Goal: Task Accomplishment & Management: Manage account settings

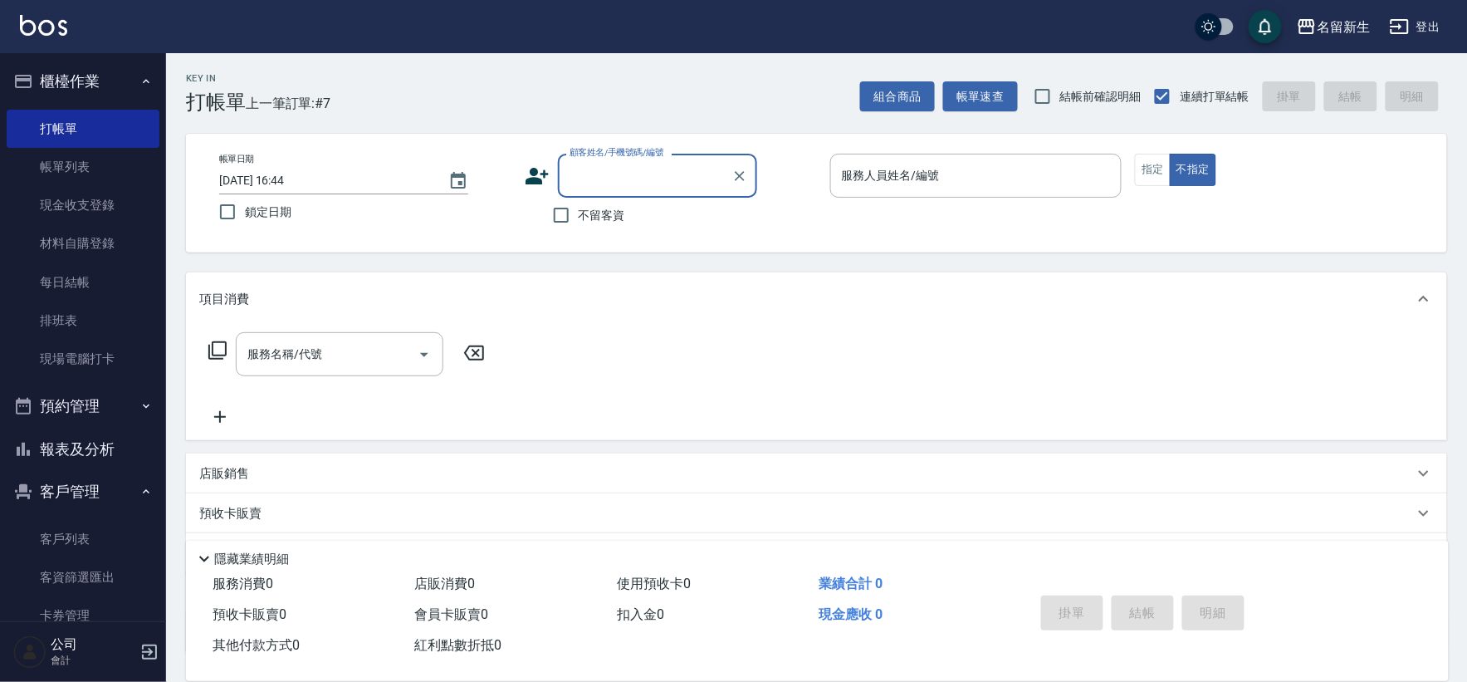
click at [645, 186] on input "顧客姓名/手機號碼/編號" at bounding box center [644, 175] width 159 height 29
type input "1049"
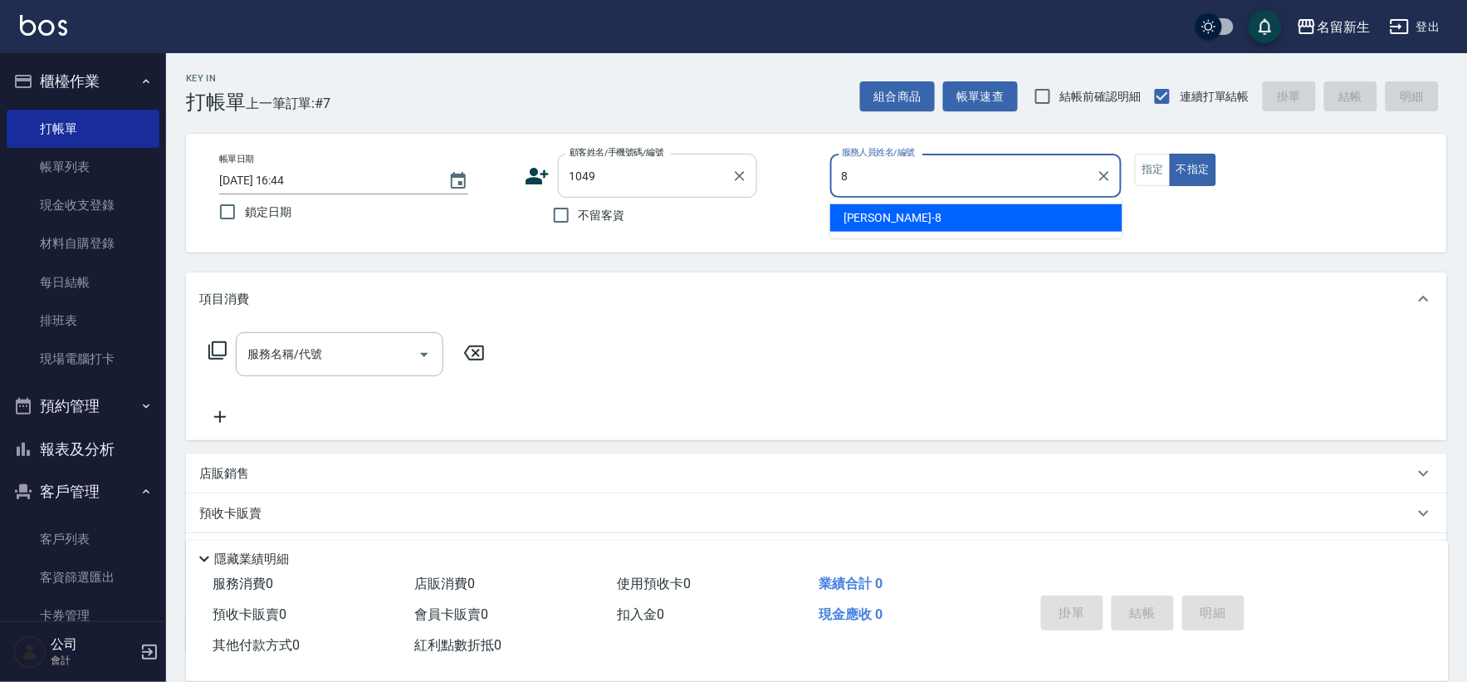
type input "8"
type button "false"
type input "[PERSON_NAME]-8"
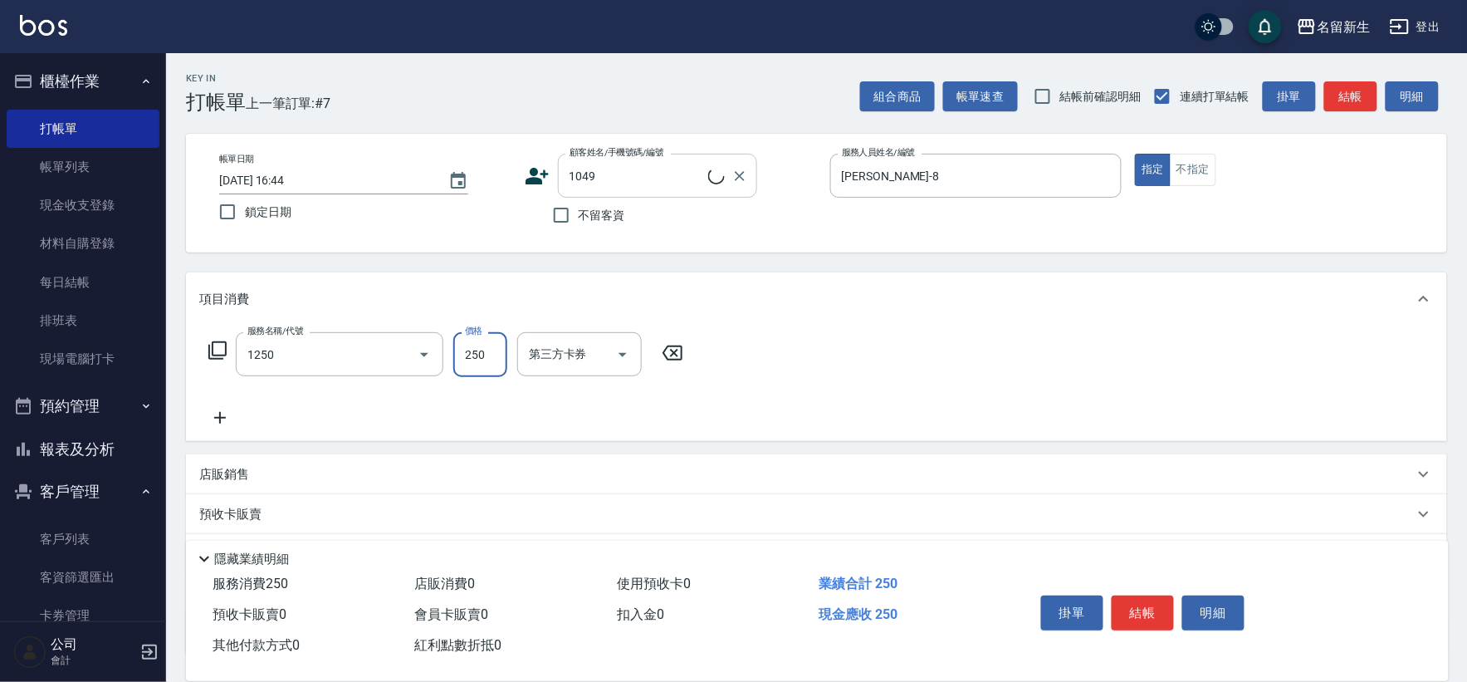
type input "洗髮250(1250)"
type input "[PERSON_NAME]/0921441335/1049"
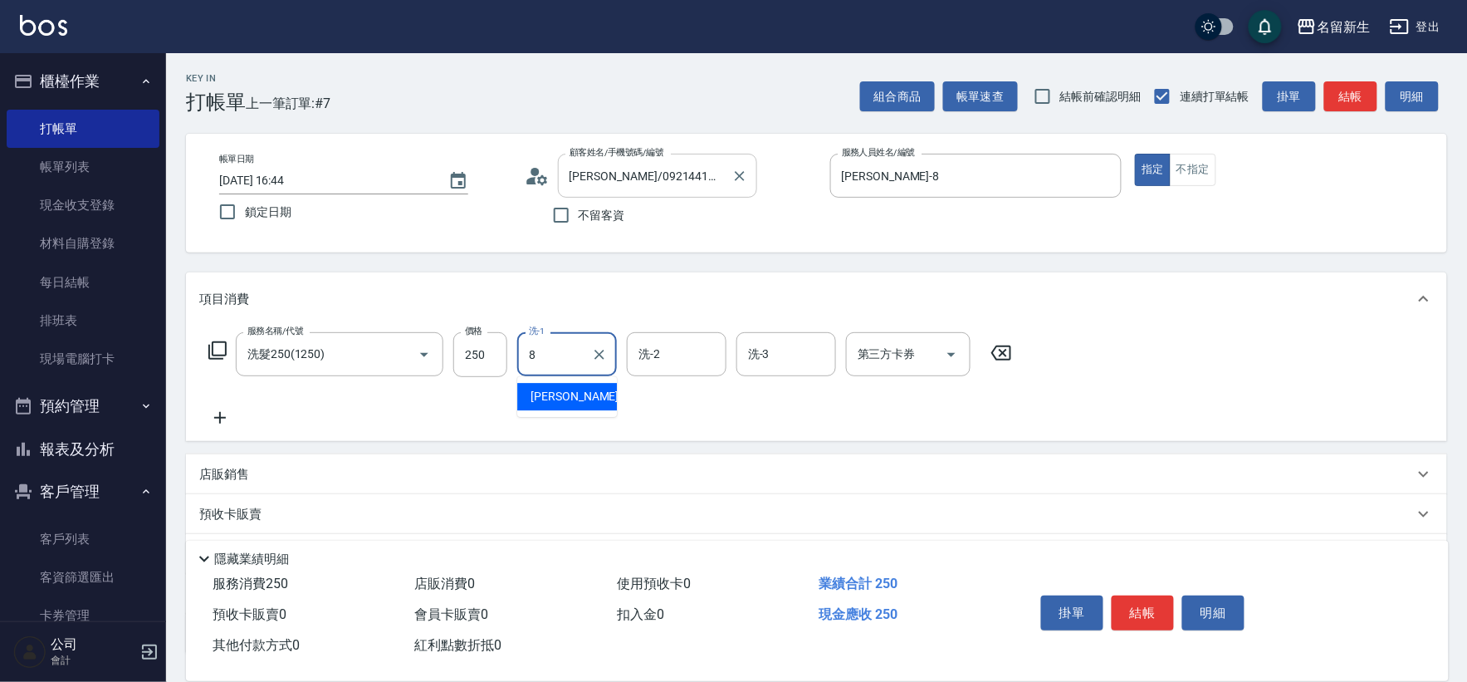
type input "[PERSON_NAME]-8"
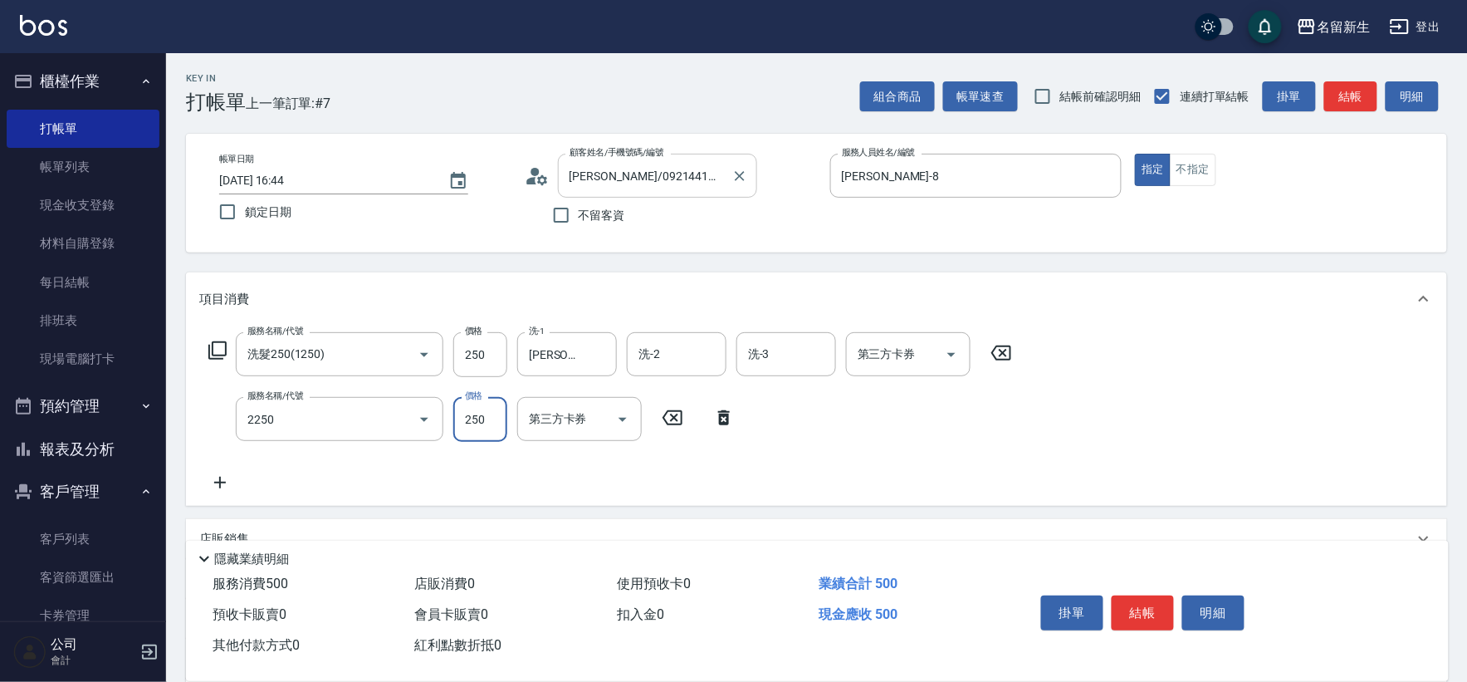
type input "剪髮(2250)"
click at [531, 358] on input "[PERSON_NAME]-8" at bounding box center [555, 354] width 60 height 29
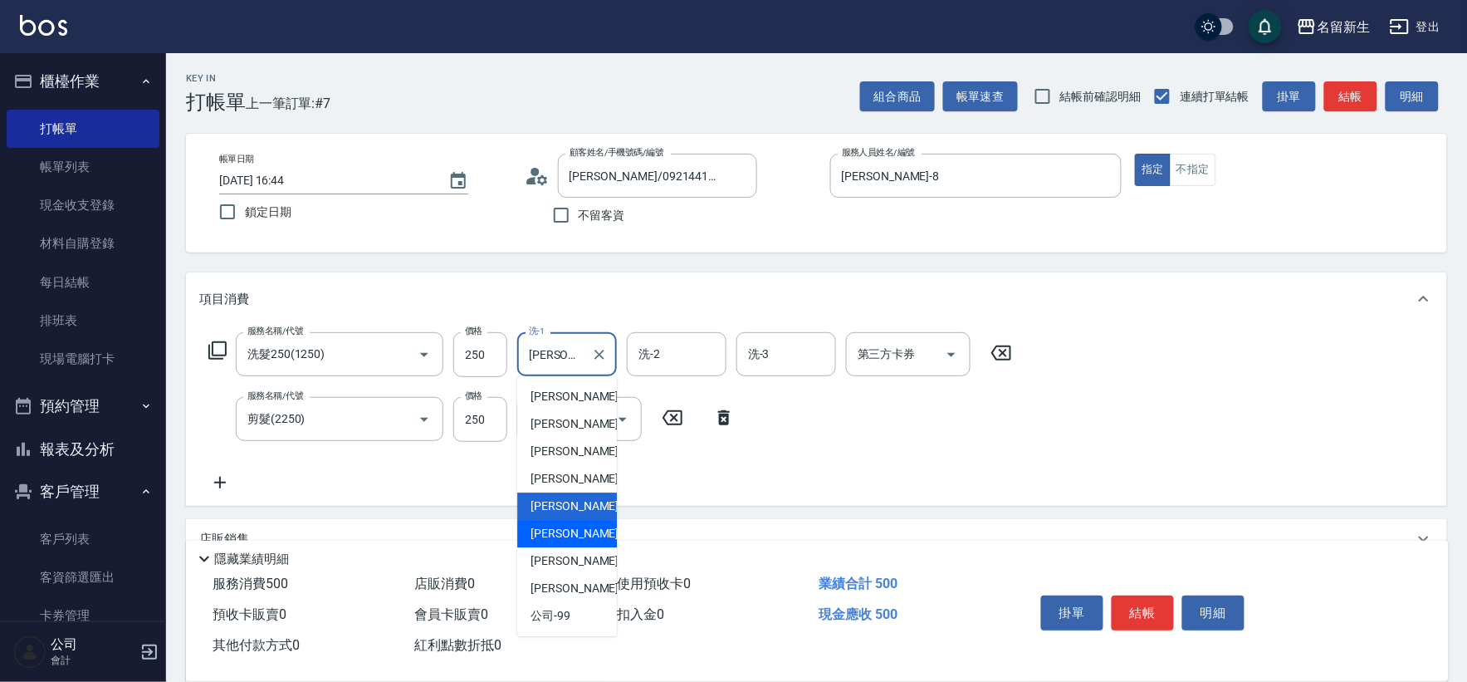
type input "[PERSON_NAME]-18"
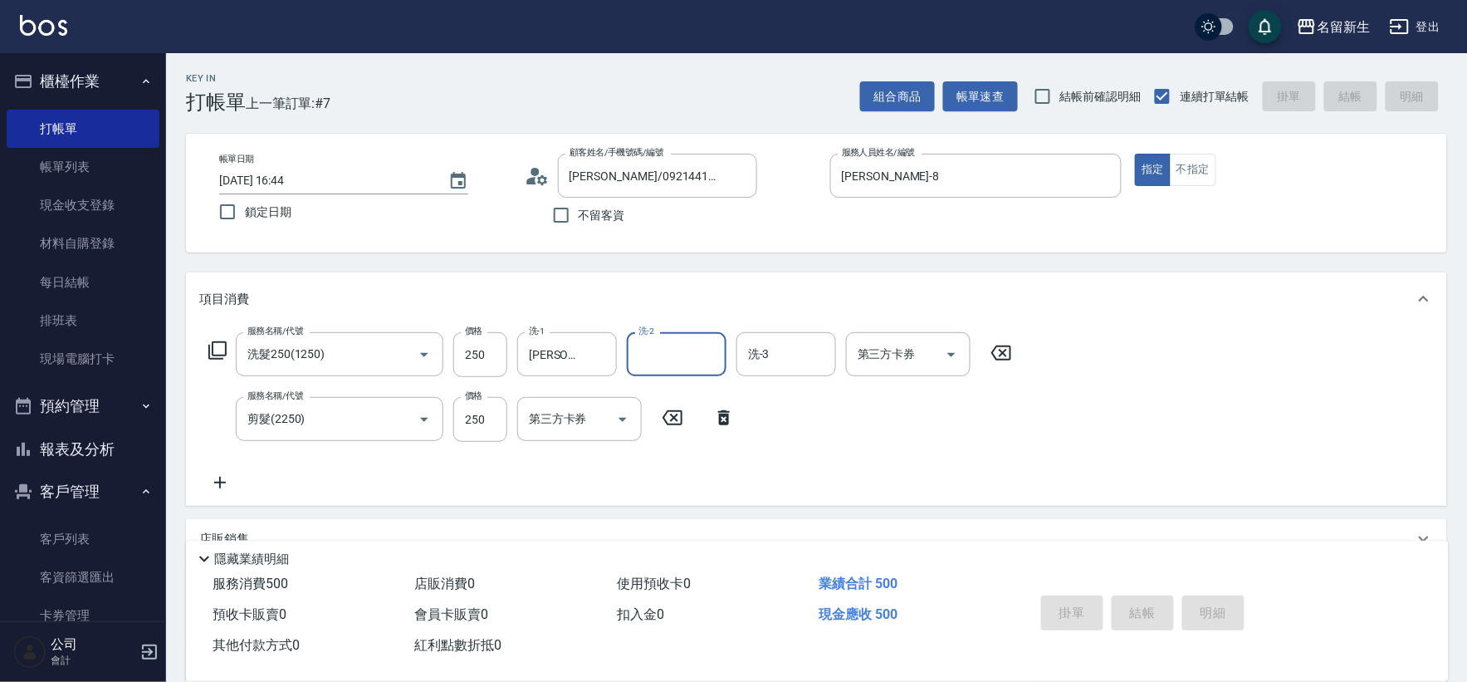
type input "[DATE] 19:00"
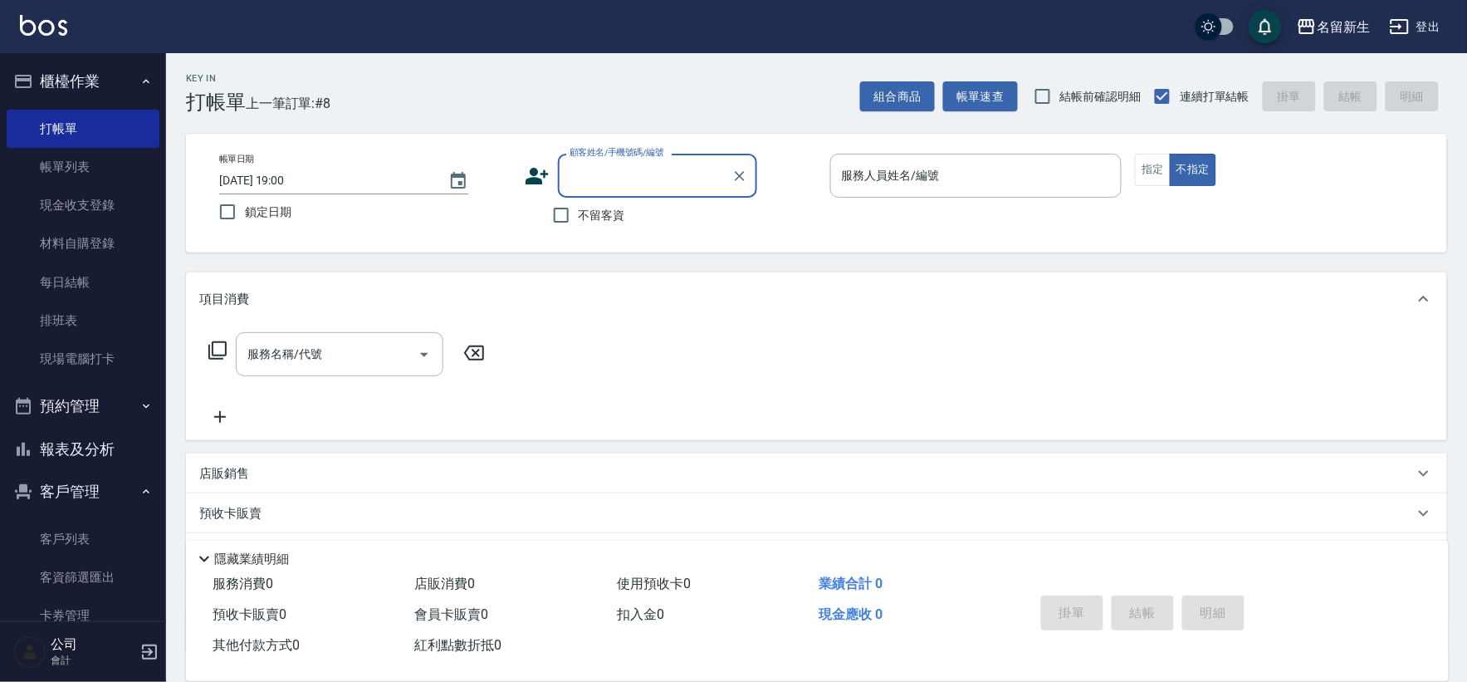
click at [596, 218] on span "不留客資" at bounding box center [602, 215] width 46 height 17
click at [579, 218] on input "不留客資" at bounding box center [561, 215] width 35 height 35
checkbox input "true"
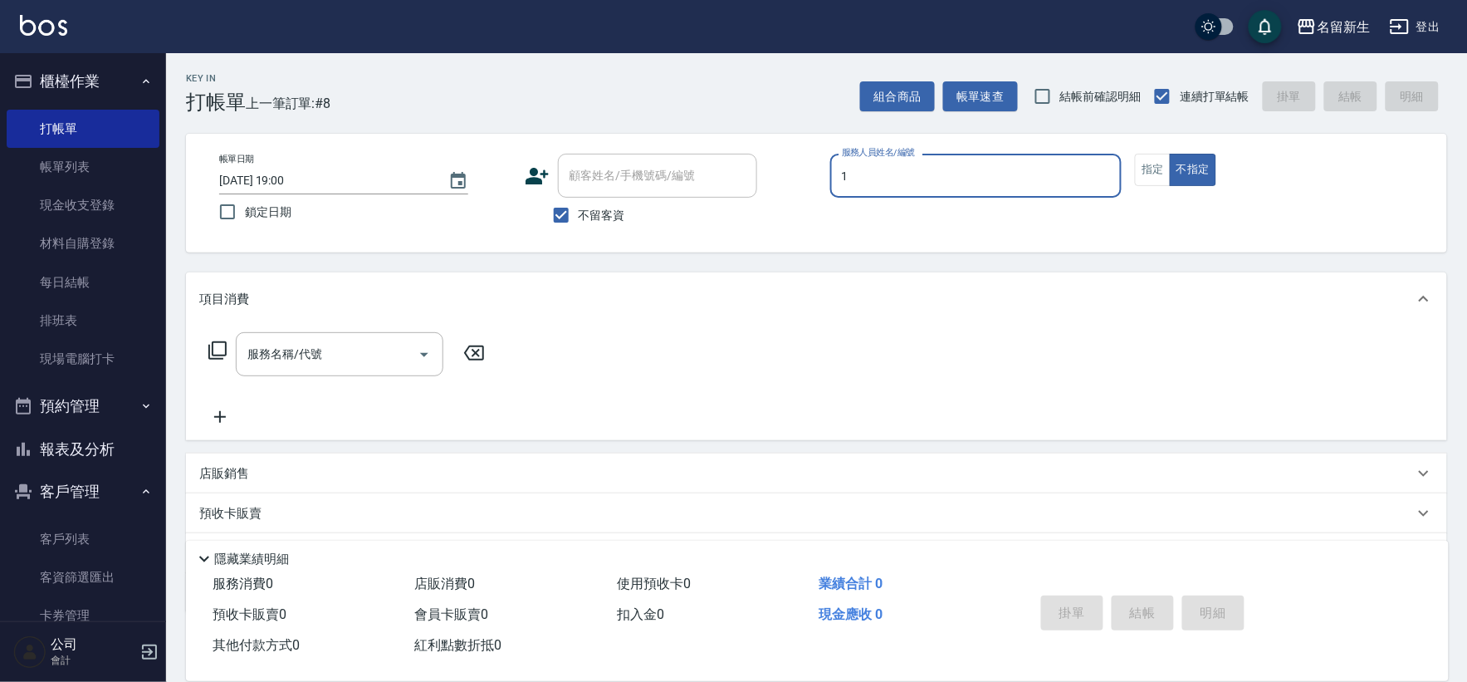
type input "[PERSON_NAME]-1"
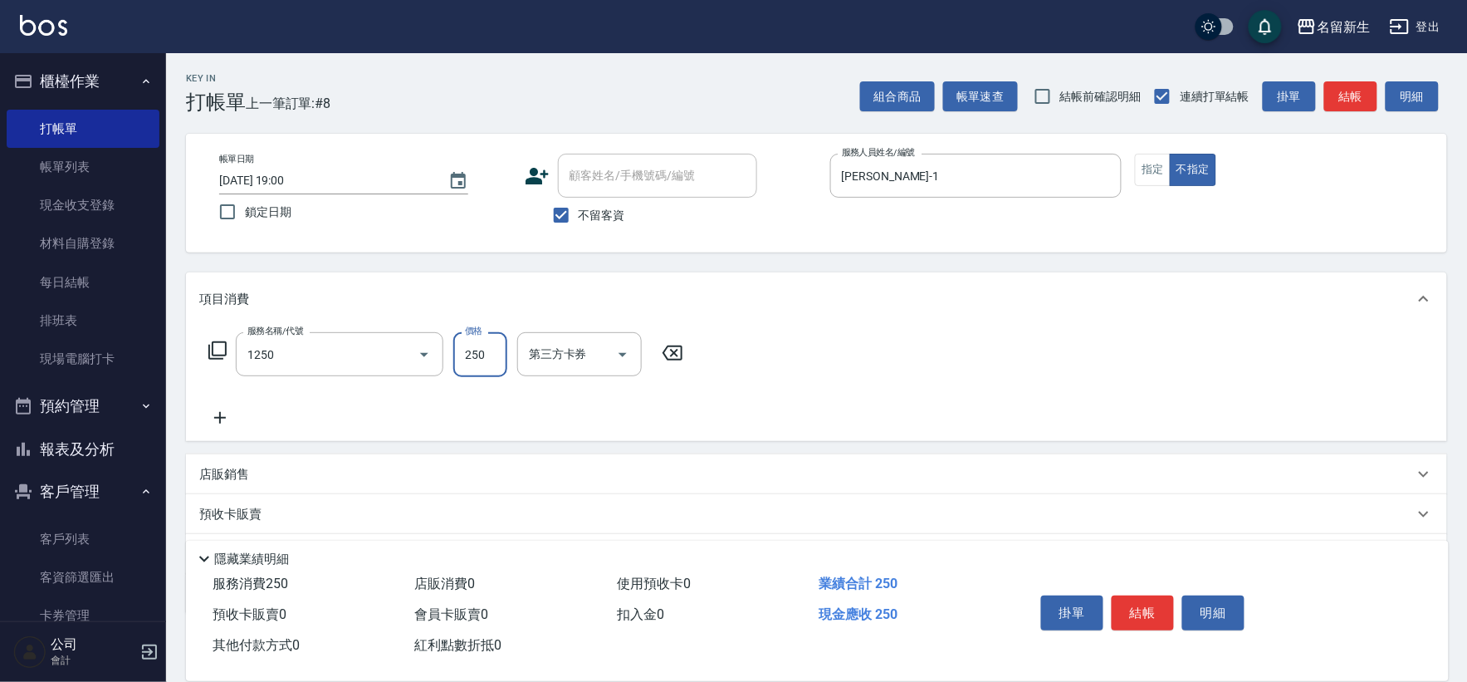
type input "洗髮250(1250)"
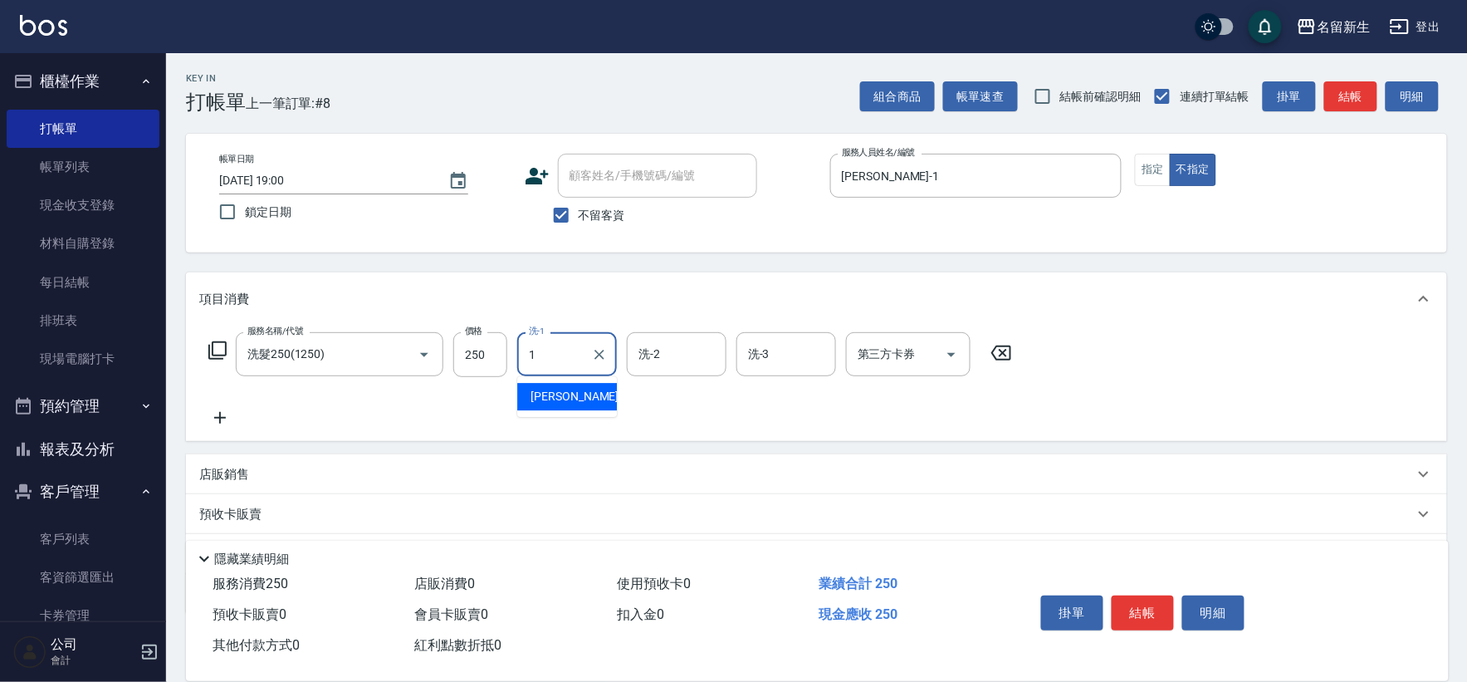
type input "[PERSON_NAME]-1"
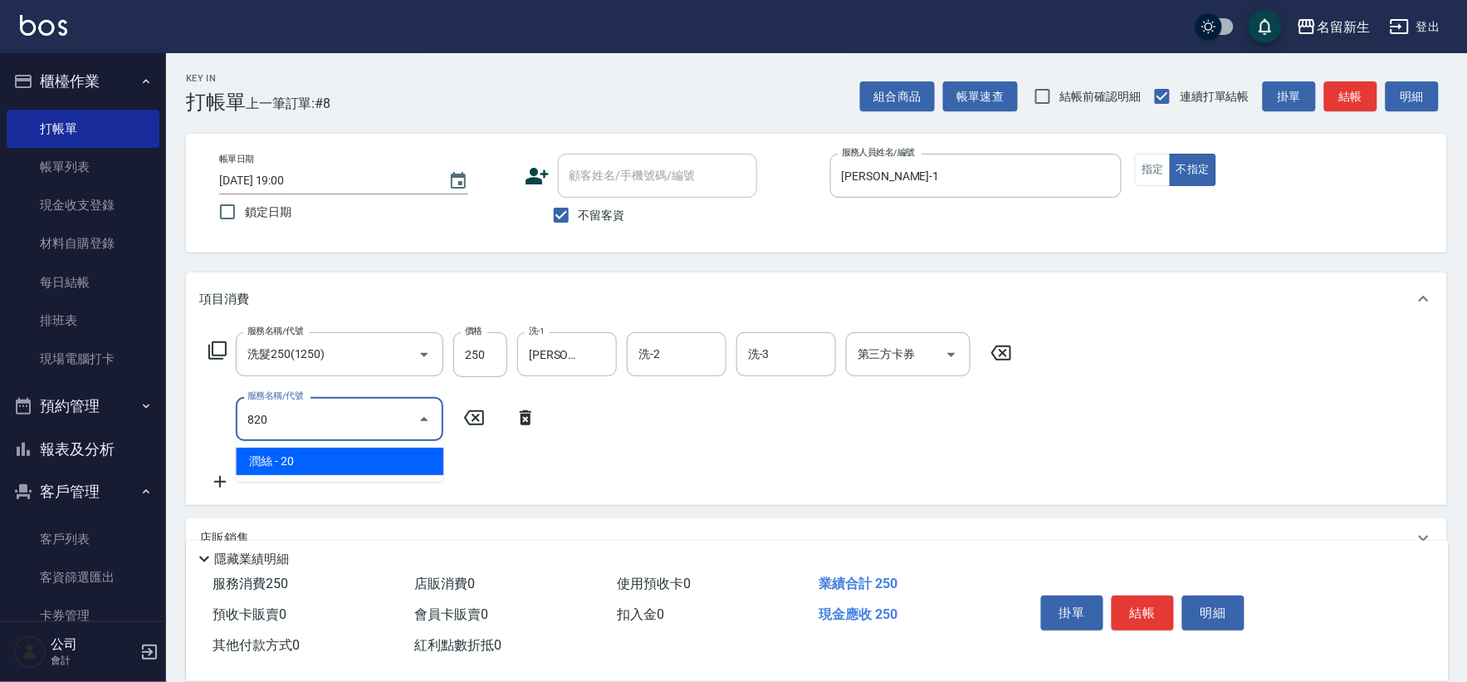
type input "潤絲(820)"
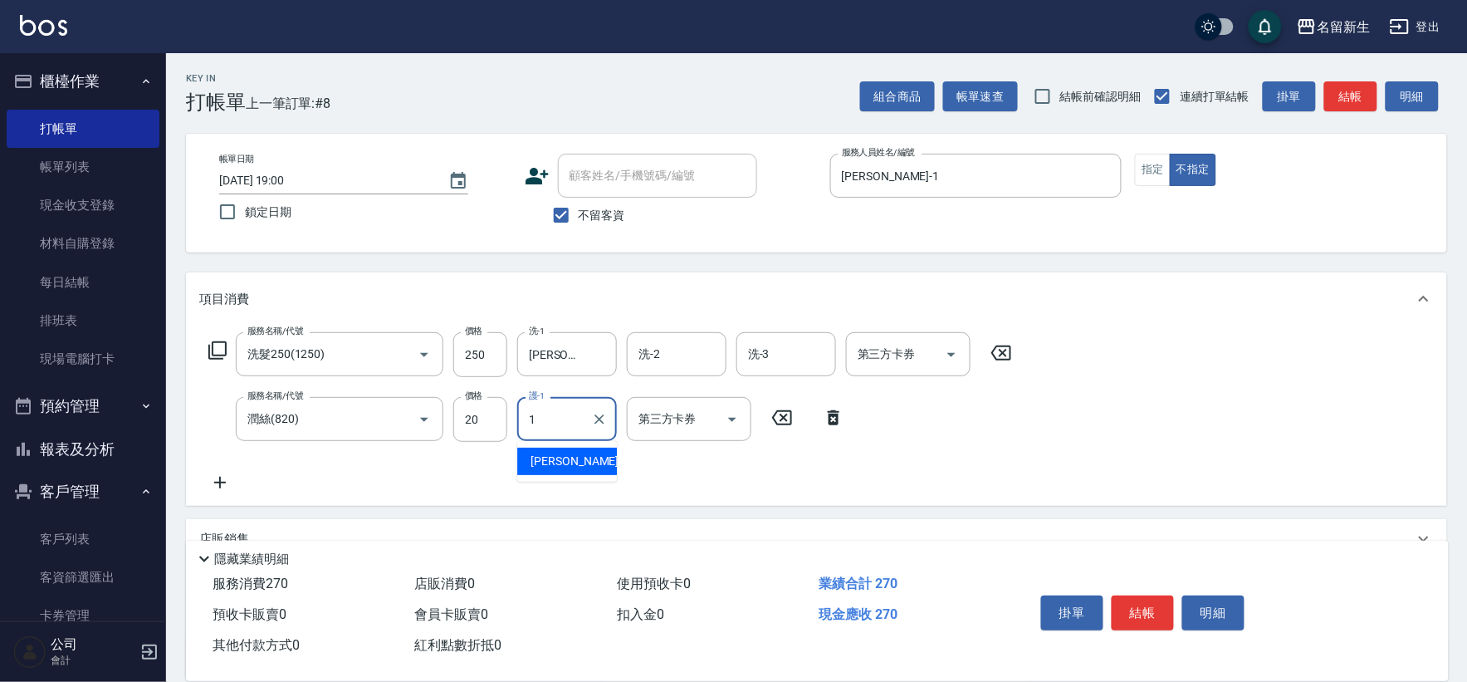
type input "[PERSON_NAME]-1"
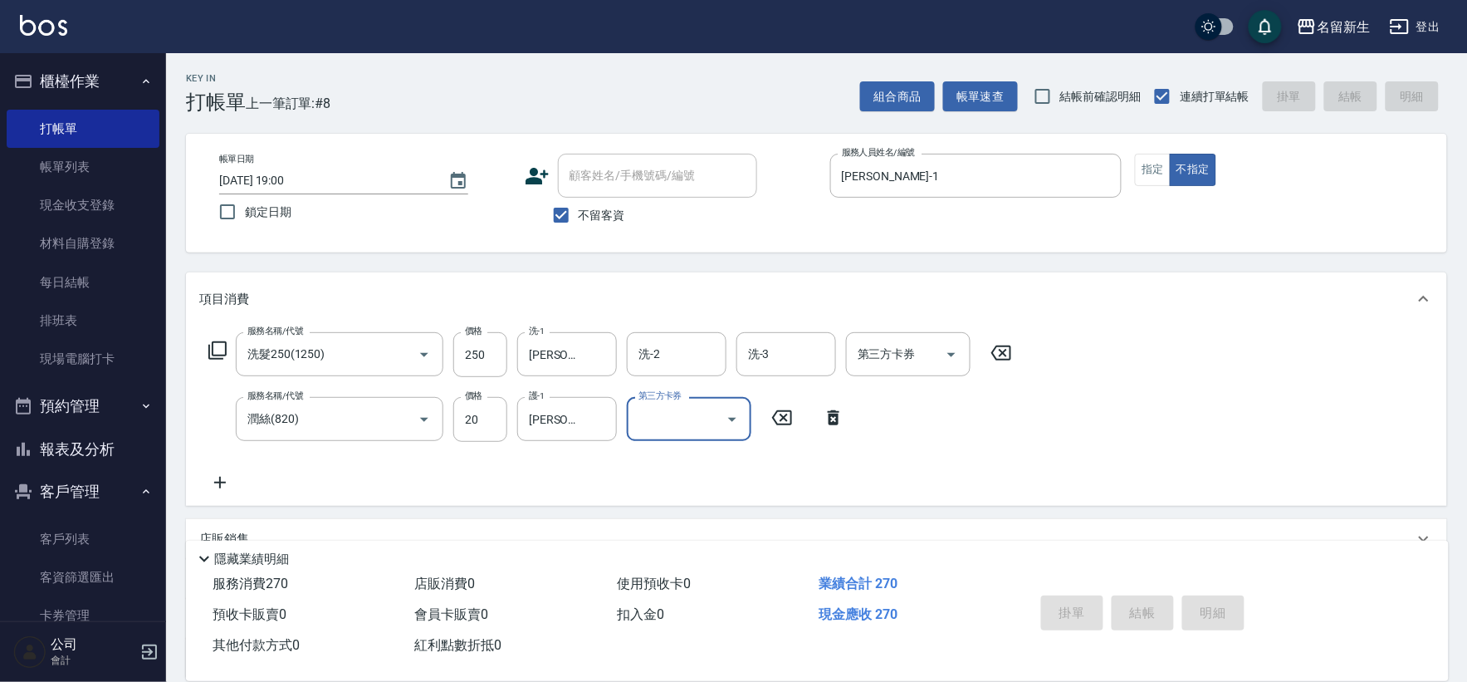
type input "[DATE] 19:29"
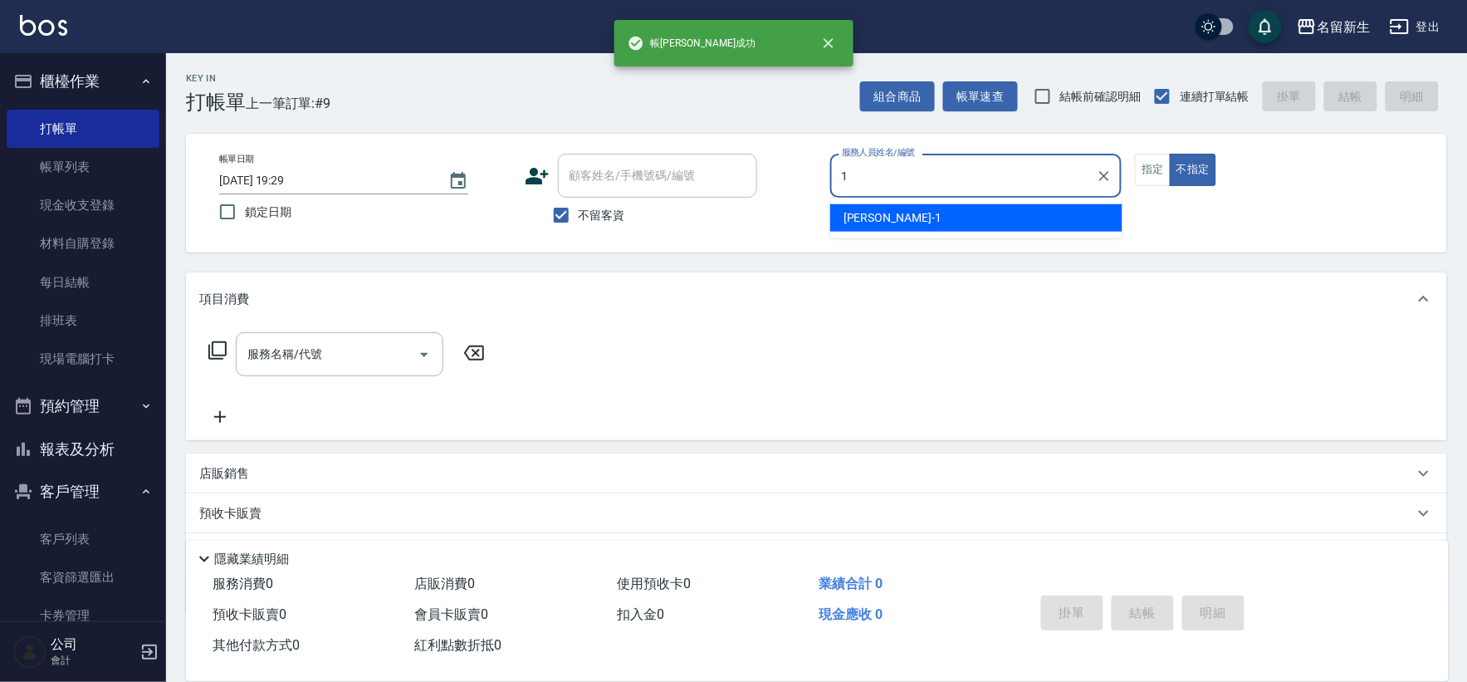
type input "[PERSON_NAME]-1"
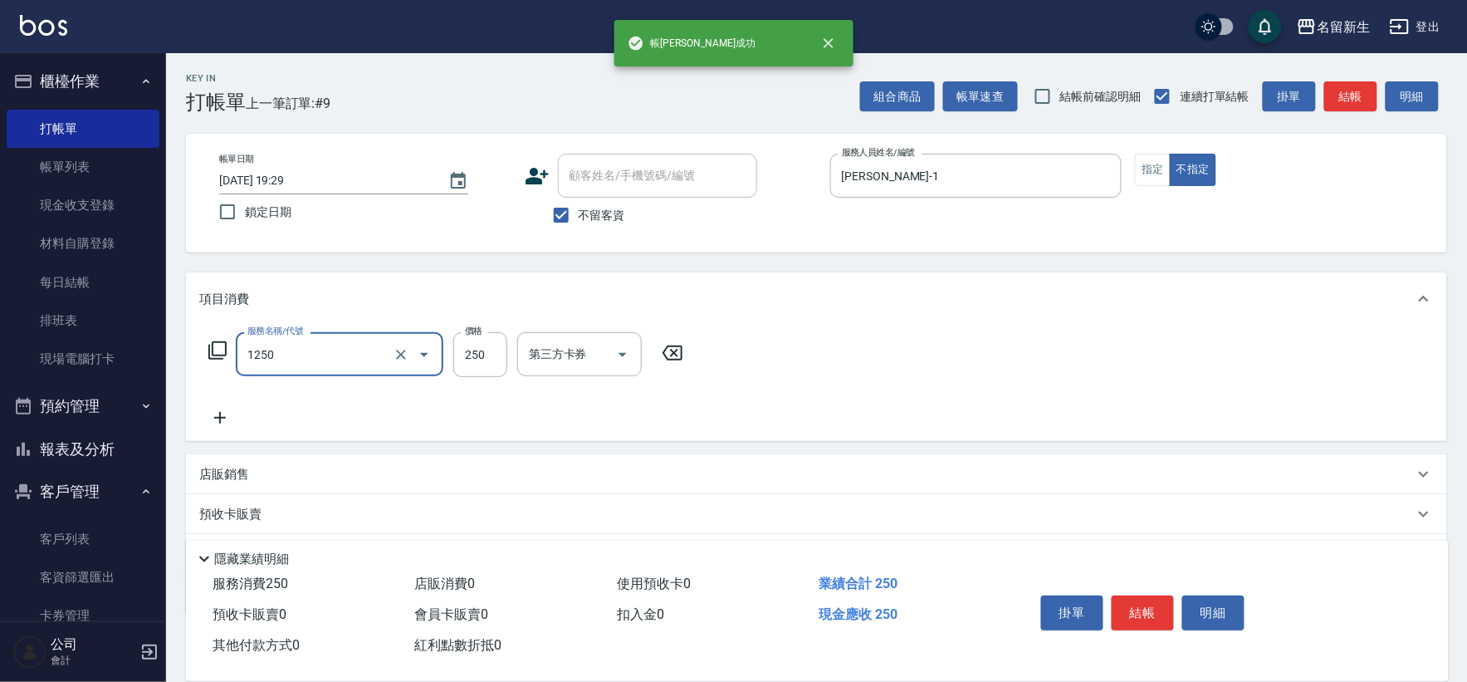
type input "洗髮250(1250)"
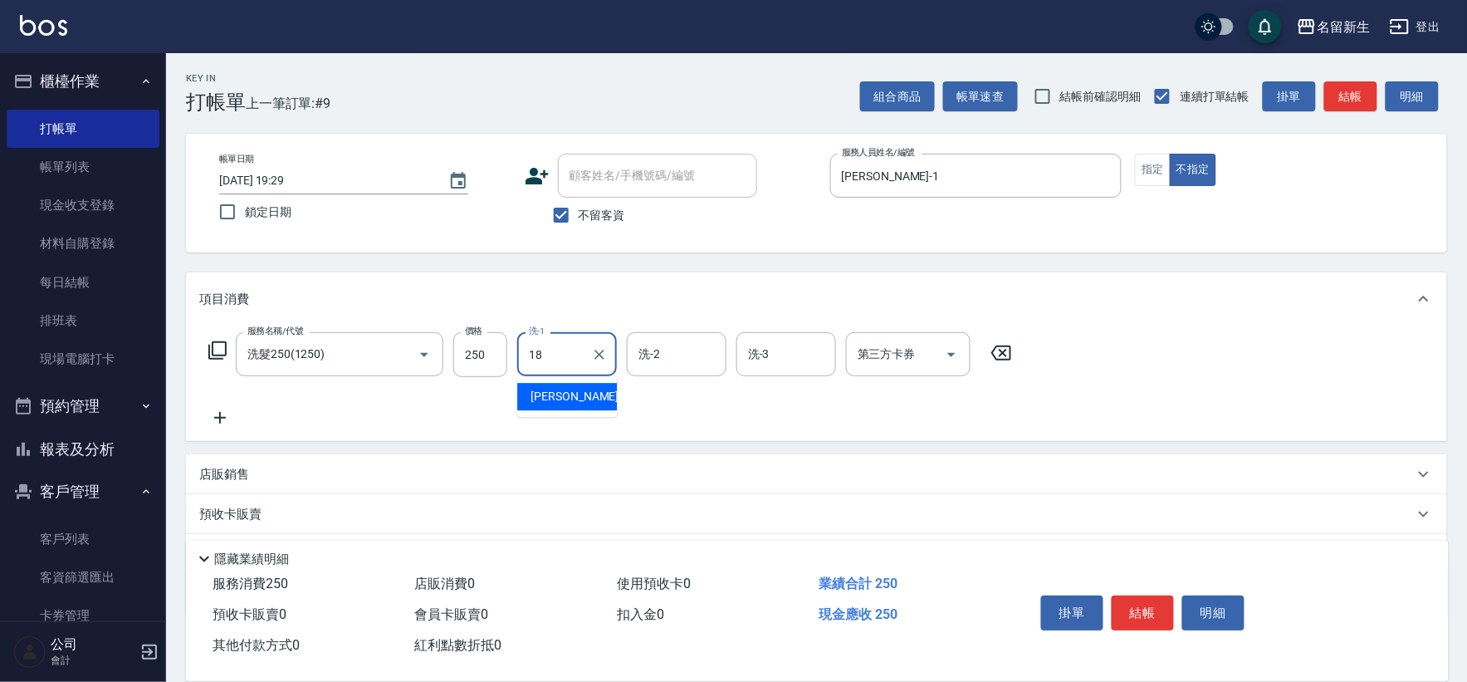
type input "[PERSON_NAME]-18"
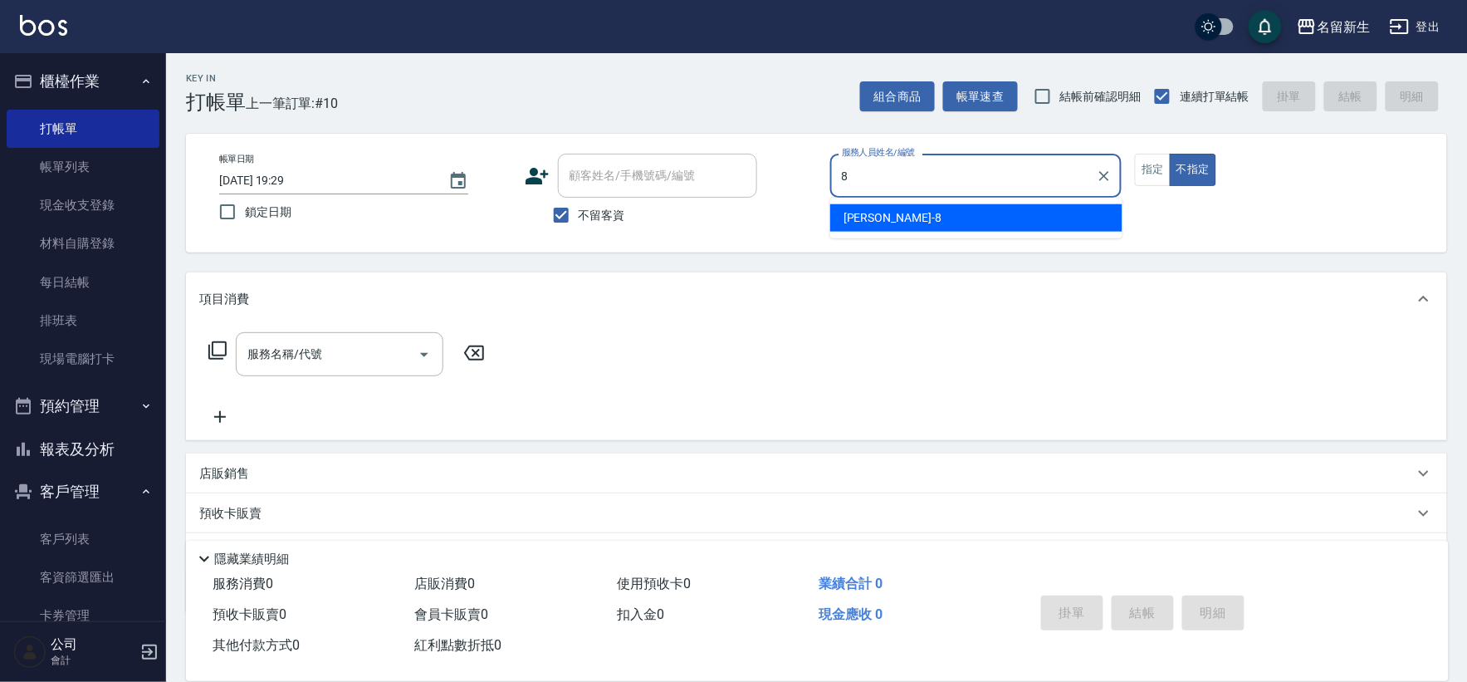
type input "[PERSON_NAME]-8"
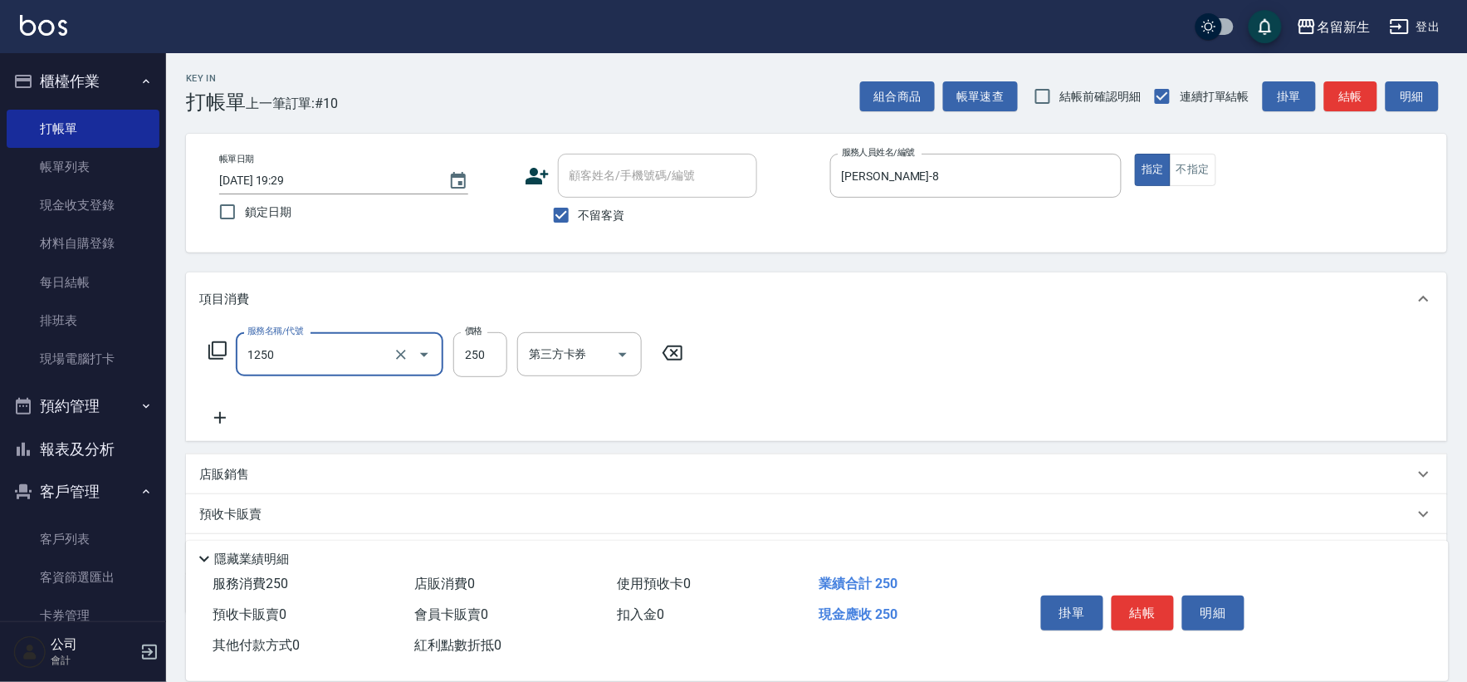
type input "洗髮250(1250)"
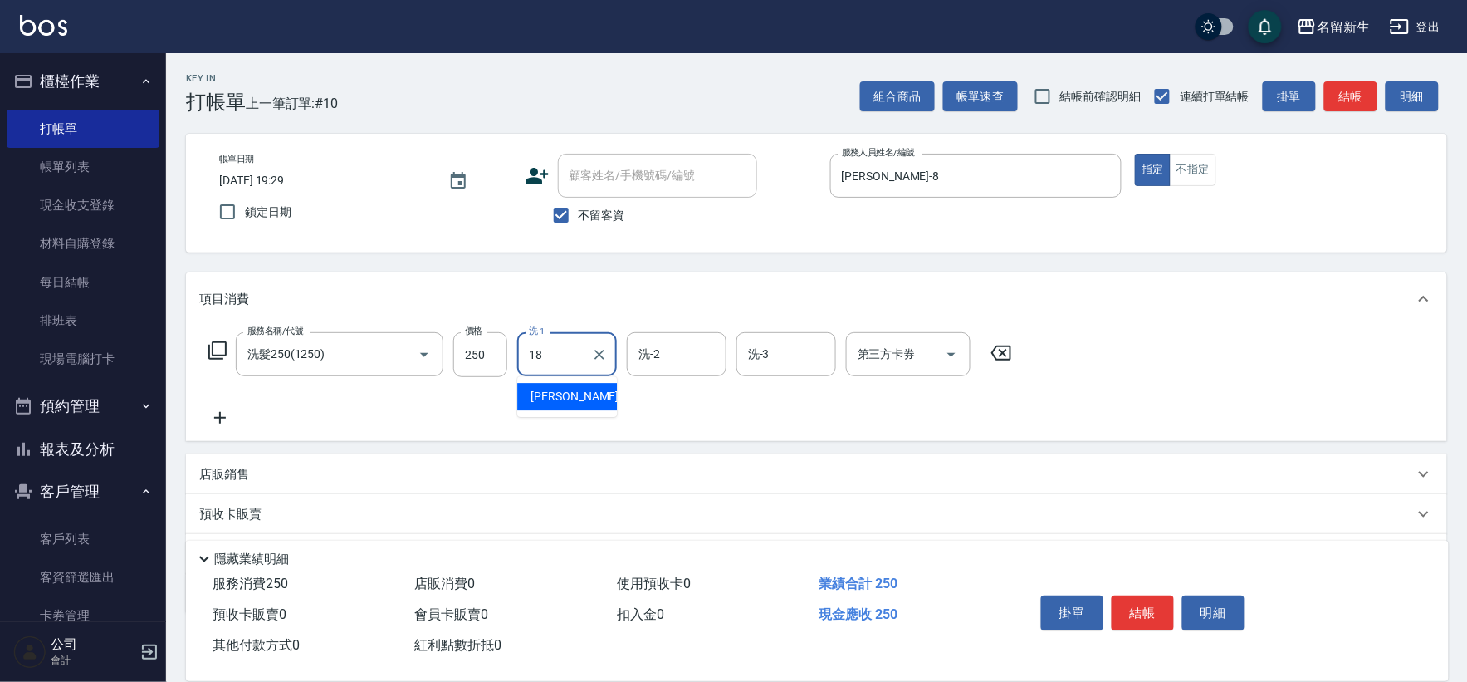
type input "[PERSON_NAME]-18"
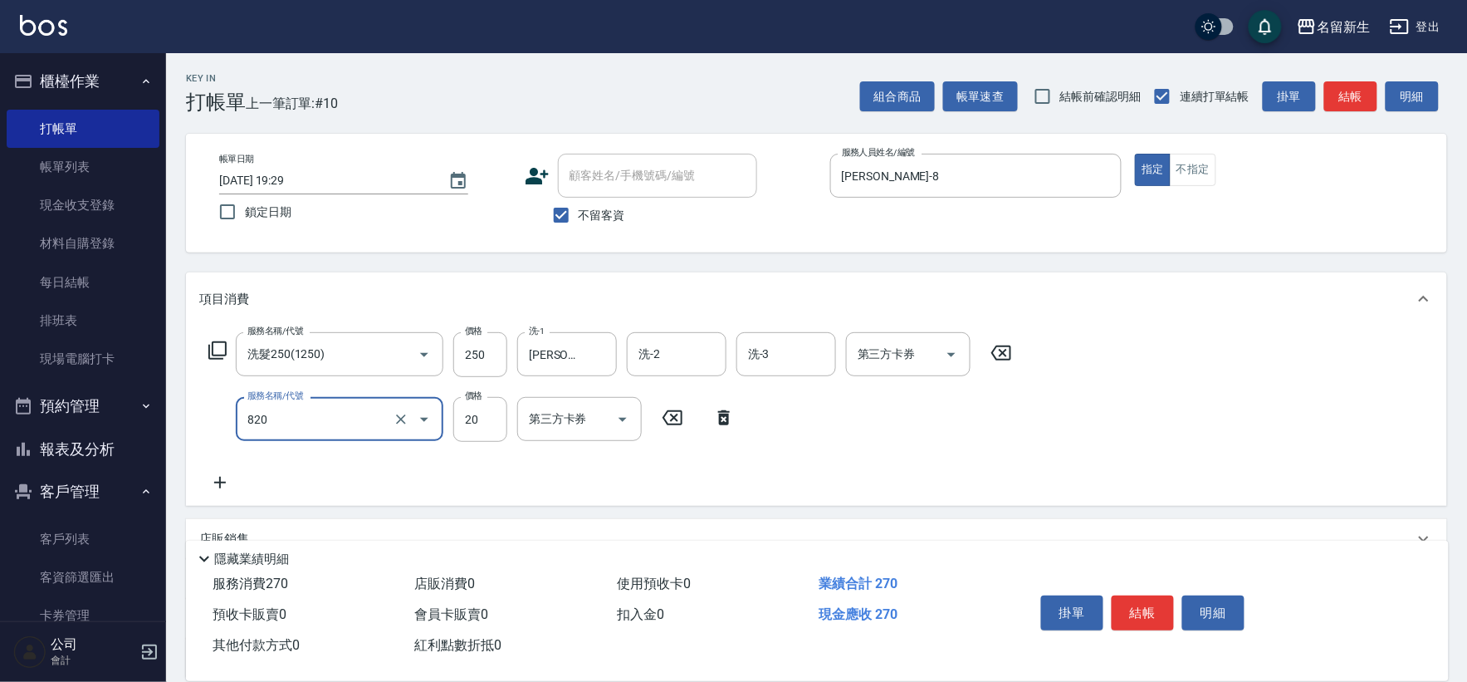
type input "潤絲(820)"
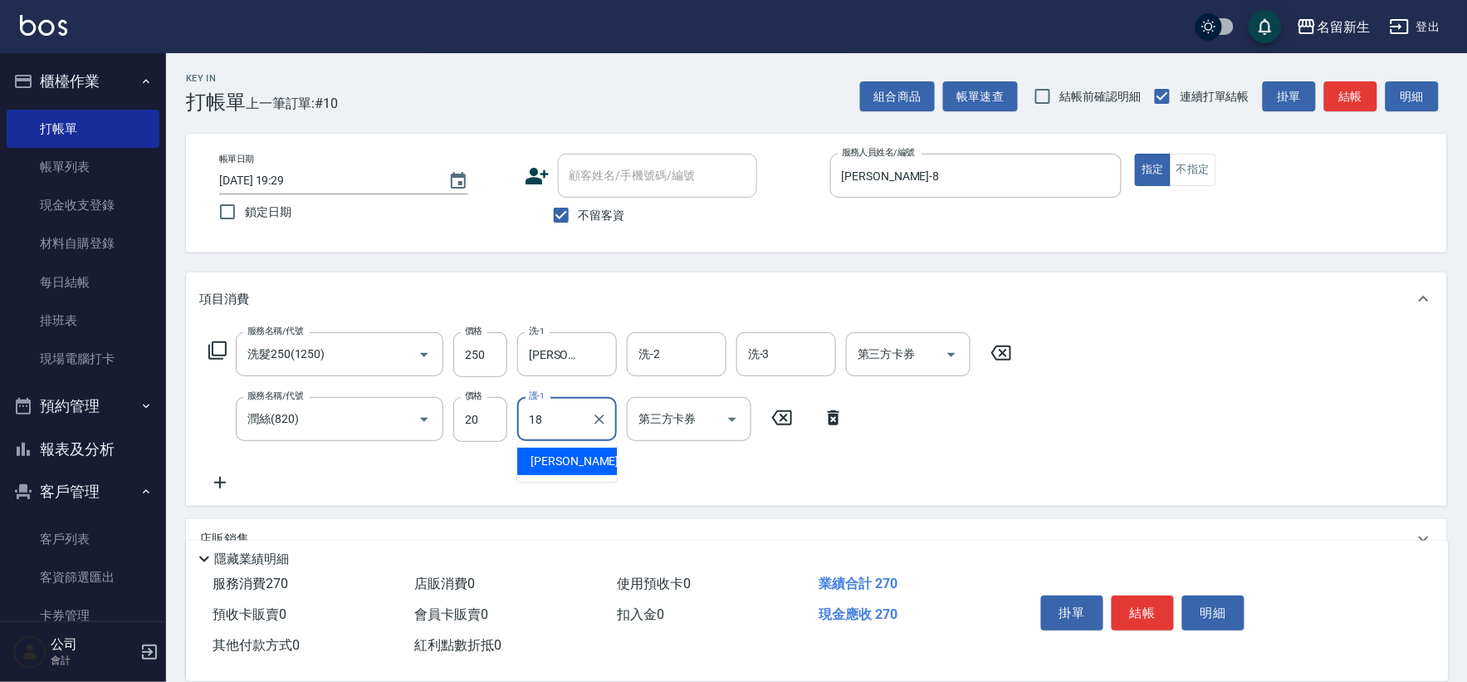
type input "[PERSON_NAME]-18"
click at [1197, 180] on button "不指定" at bounding box center [1193, 170] width 46 height 32
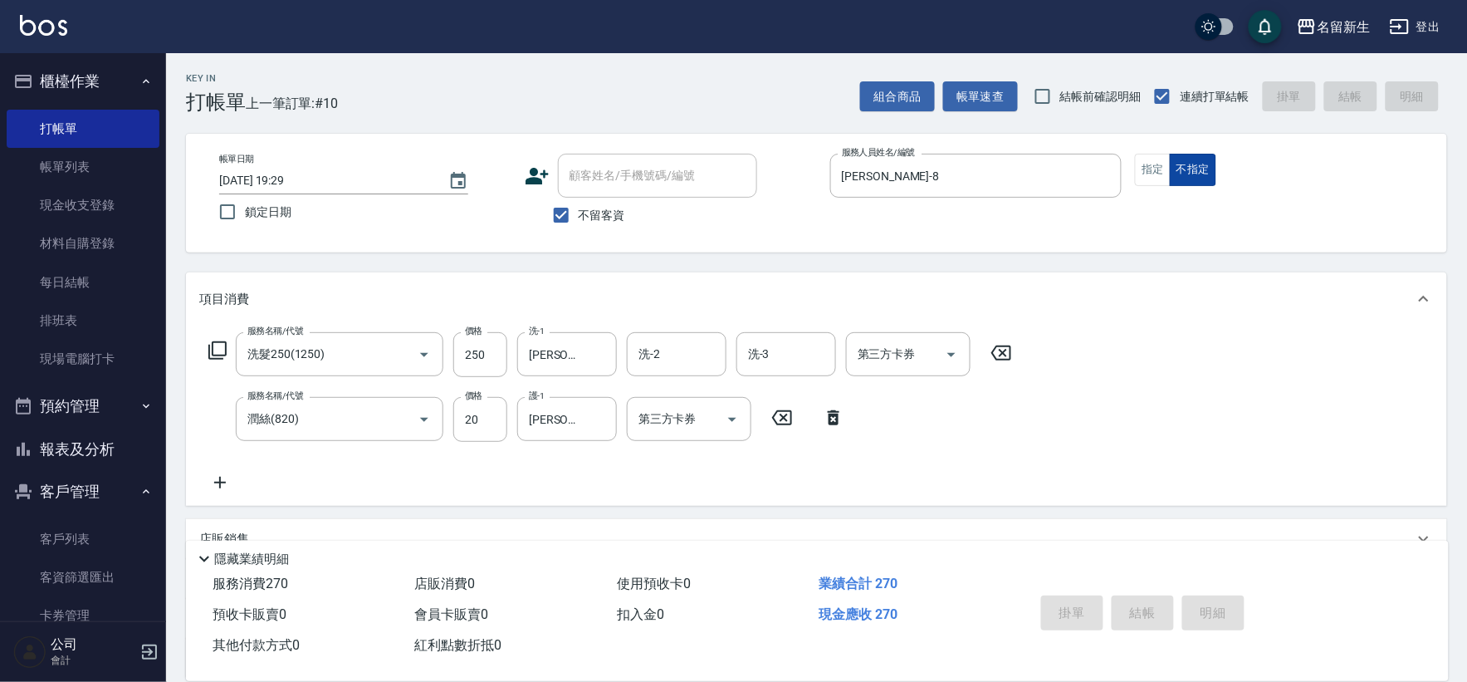
type input "[DATE] 19:30"
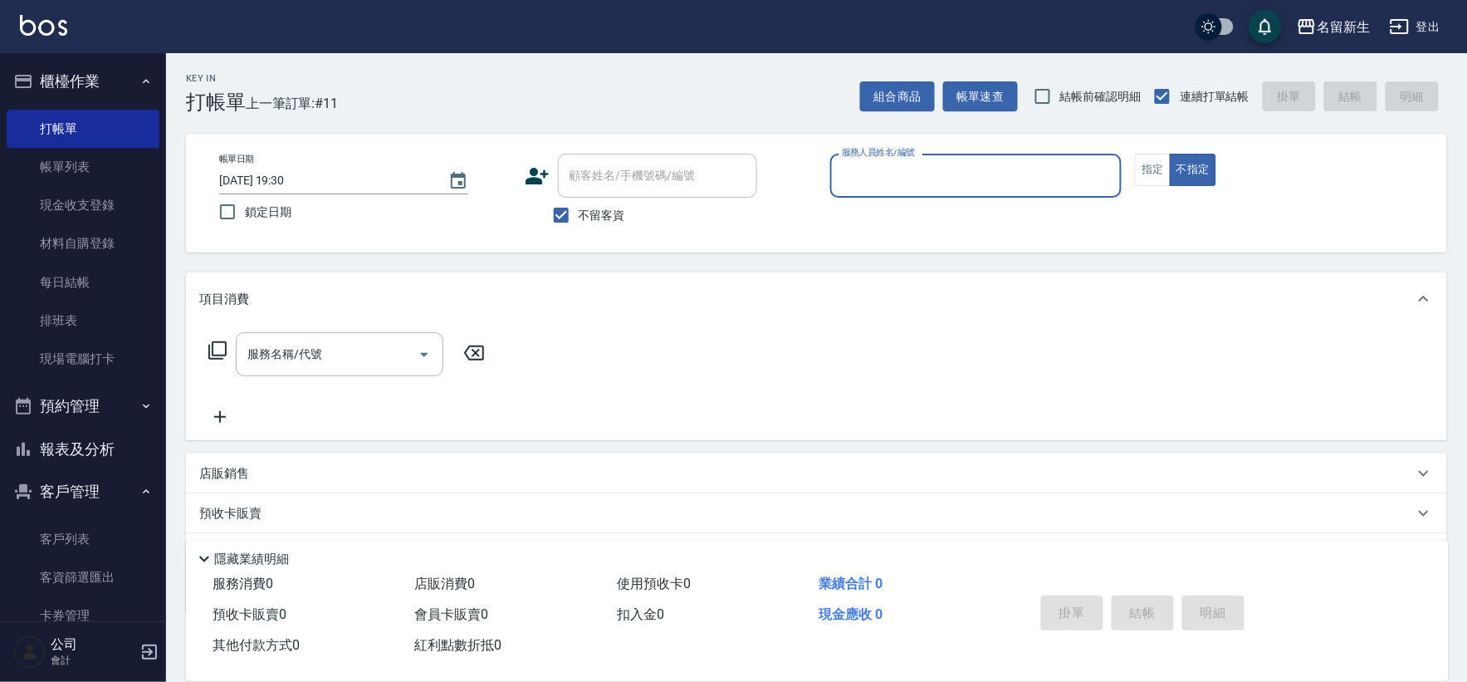
click at [84, 428] on button "報表及分析" at bounding box center [83, 449] width 153 height 43
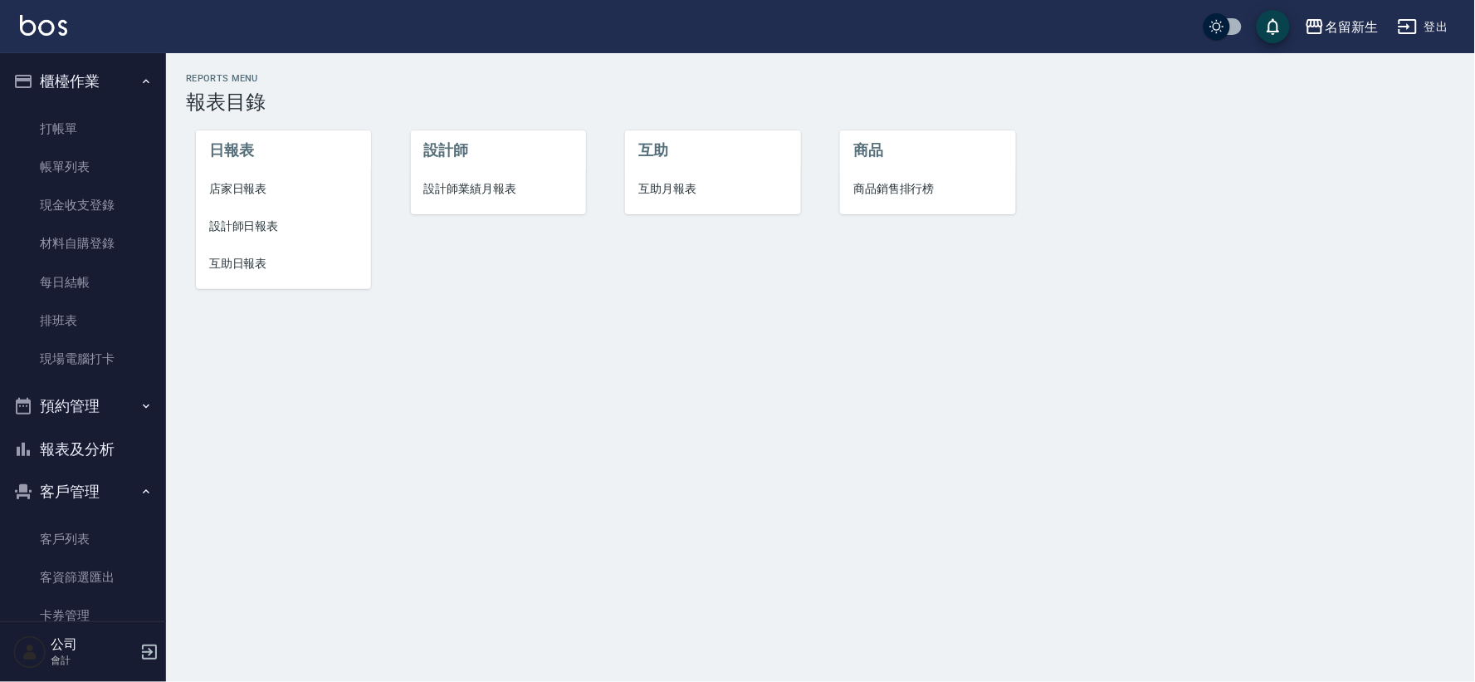
click at [256, 178] on li "店家日報表" at bounding box center [283, 188] width 175 height 37
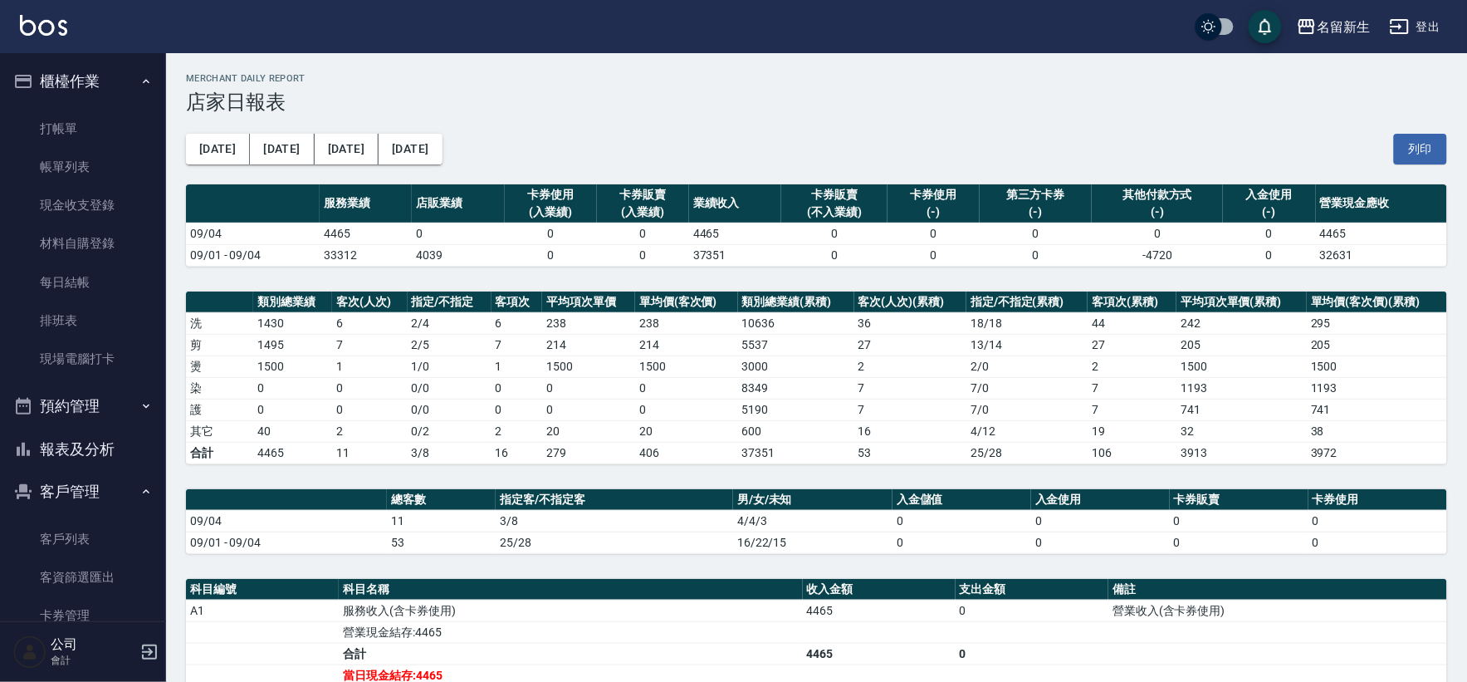
click at [53, 462] on button "報表及分析" at bounding box center [83, 449] width 153 height 43
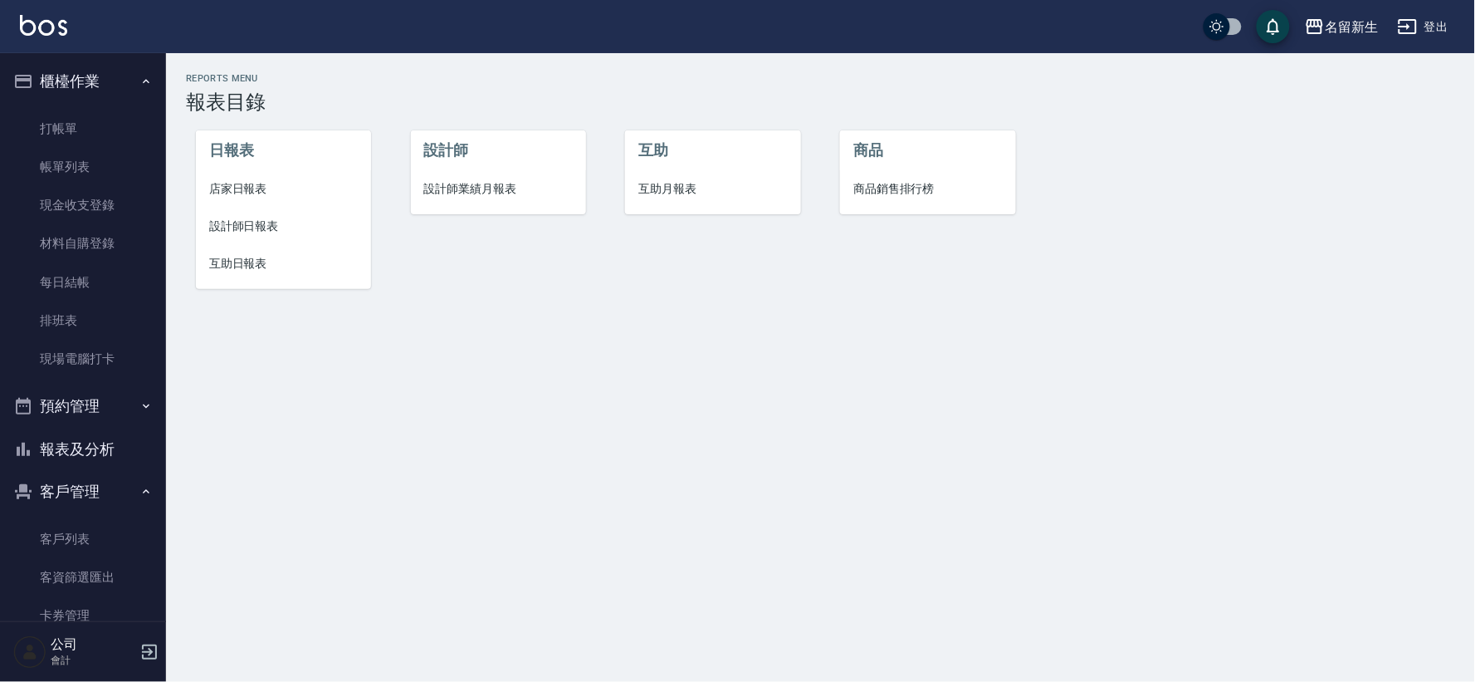
click at [284, 224] on span "設計師日報表" at bounding box center [283, 226] width 149 height 17
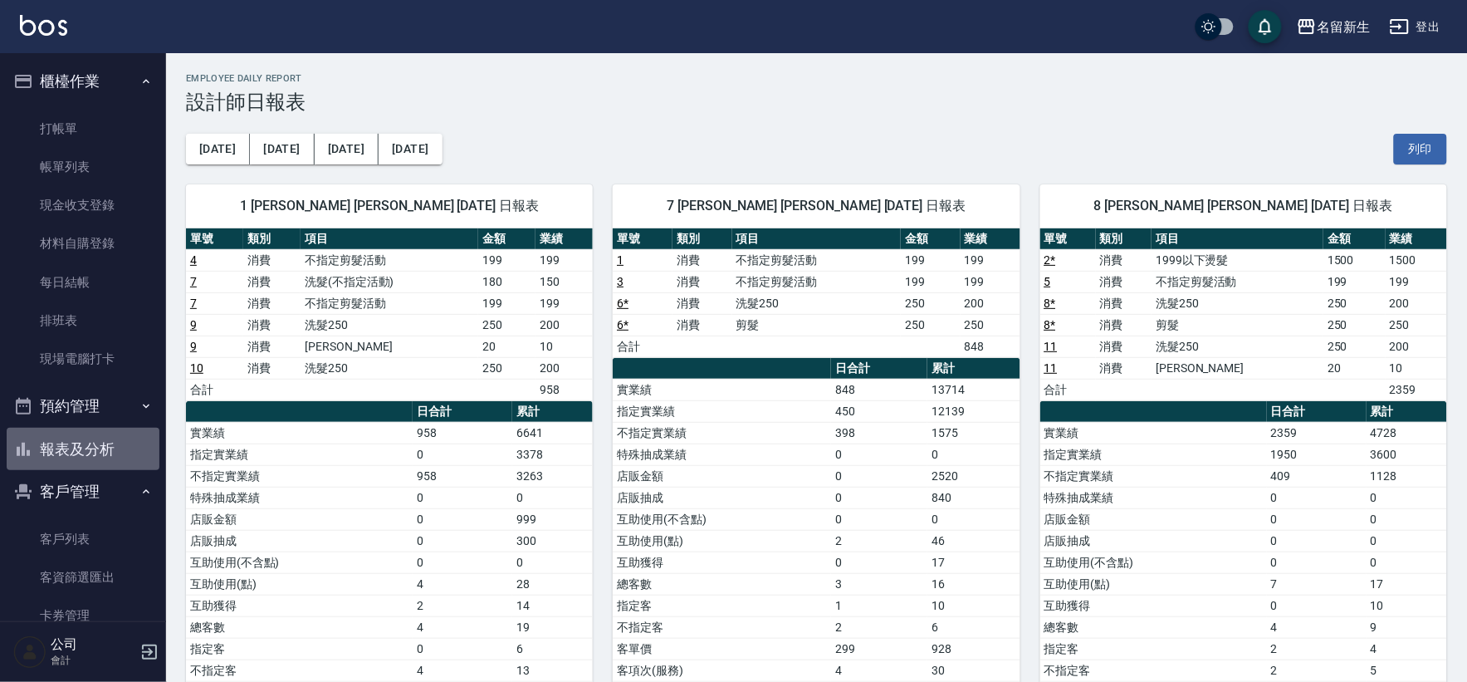
click at [110, 443] on button "報表及分析" at bounding box center [83, 449] width 153 height 43
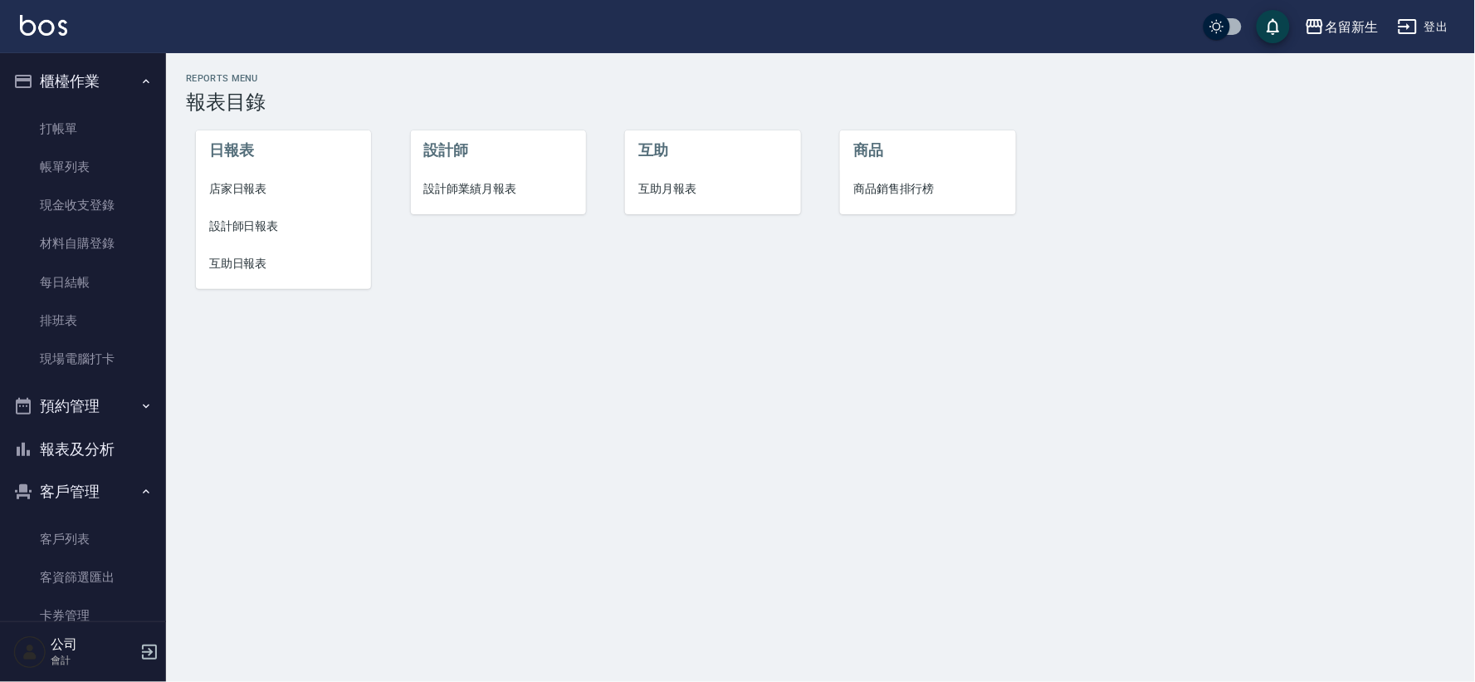
click at [409, 189] on div "設計師 設計師業績月報表" at bounding box center [488, 200] width 215 height 212
click at [455, 187] on span "設計師業績月報表" at bounding box center [498, 188] width 149 height 17
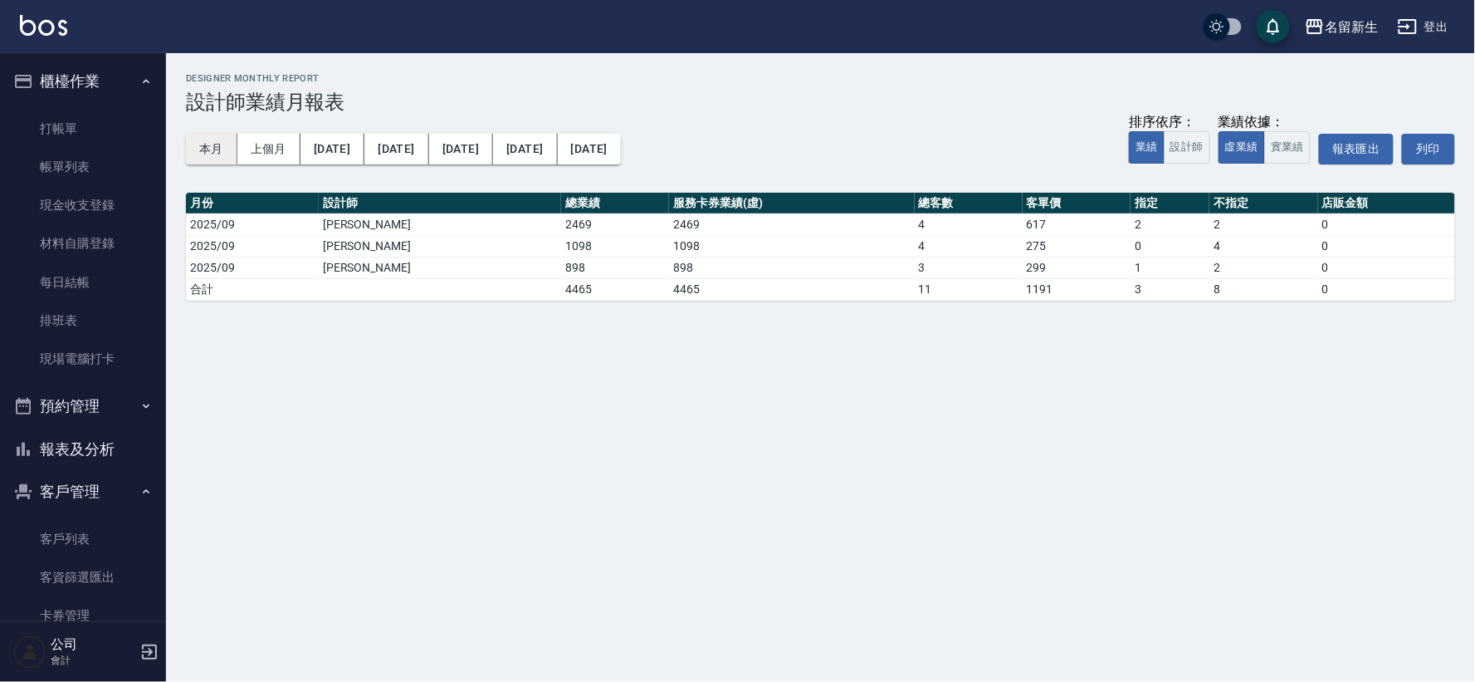
click at [197, 136] on button "本月" at bounding box center [211, 149] width 51 height 31
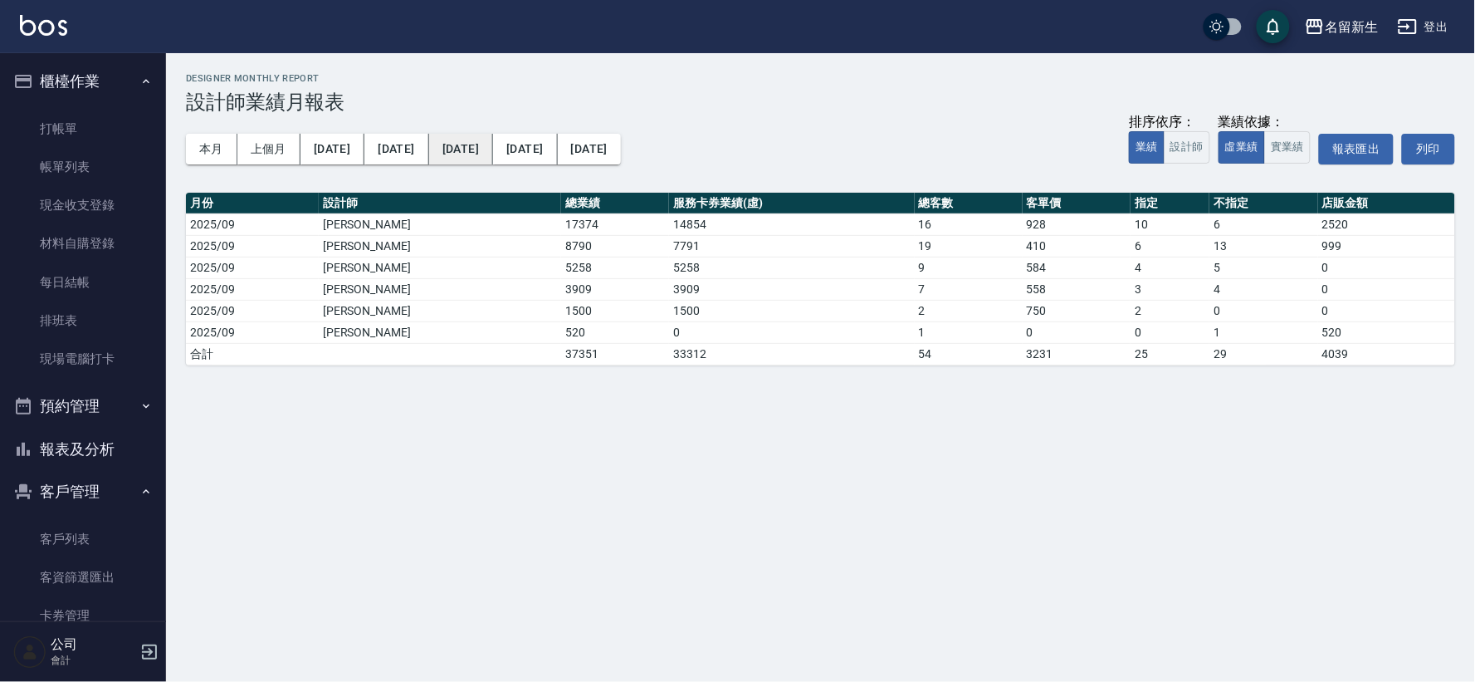
click at [429, 151] on button "[DATE]" at bounding box center [461, 149] width 64 height 31
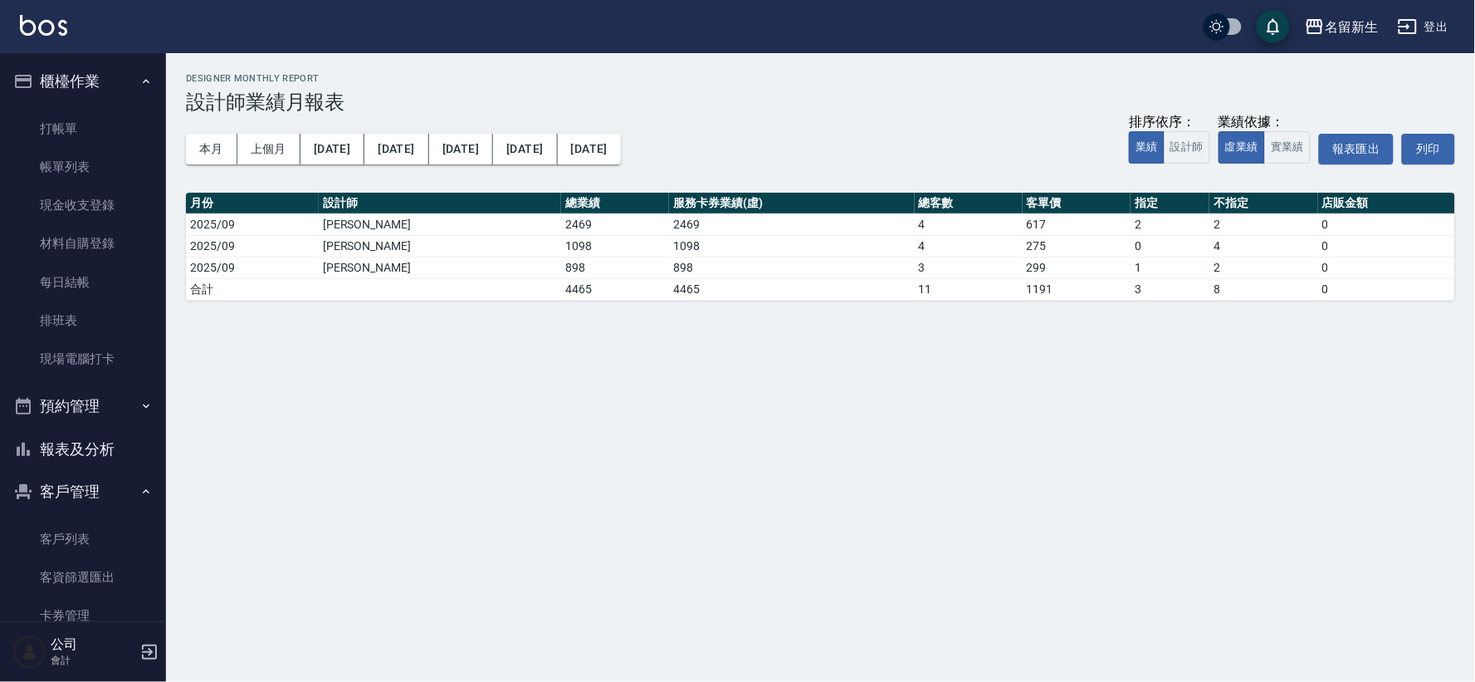
click at [144, 440] on button "報表及分析" at bounding box center [83, 449] width 153 height 43
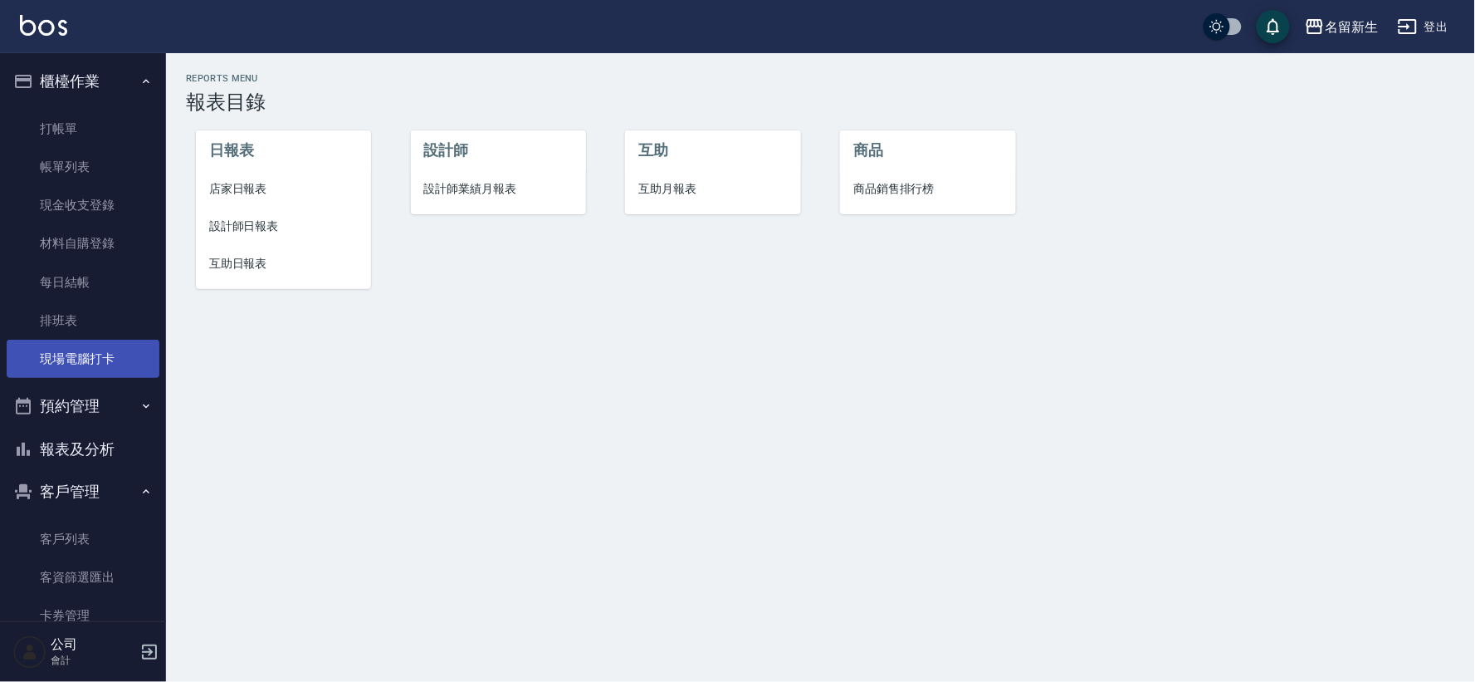
click at [89, 361] on link "現場電腦打卡" at bounding box center [83, 359] width 153 height 38
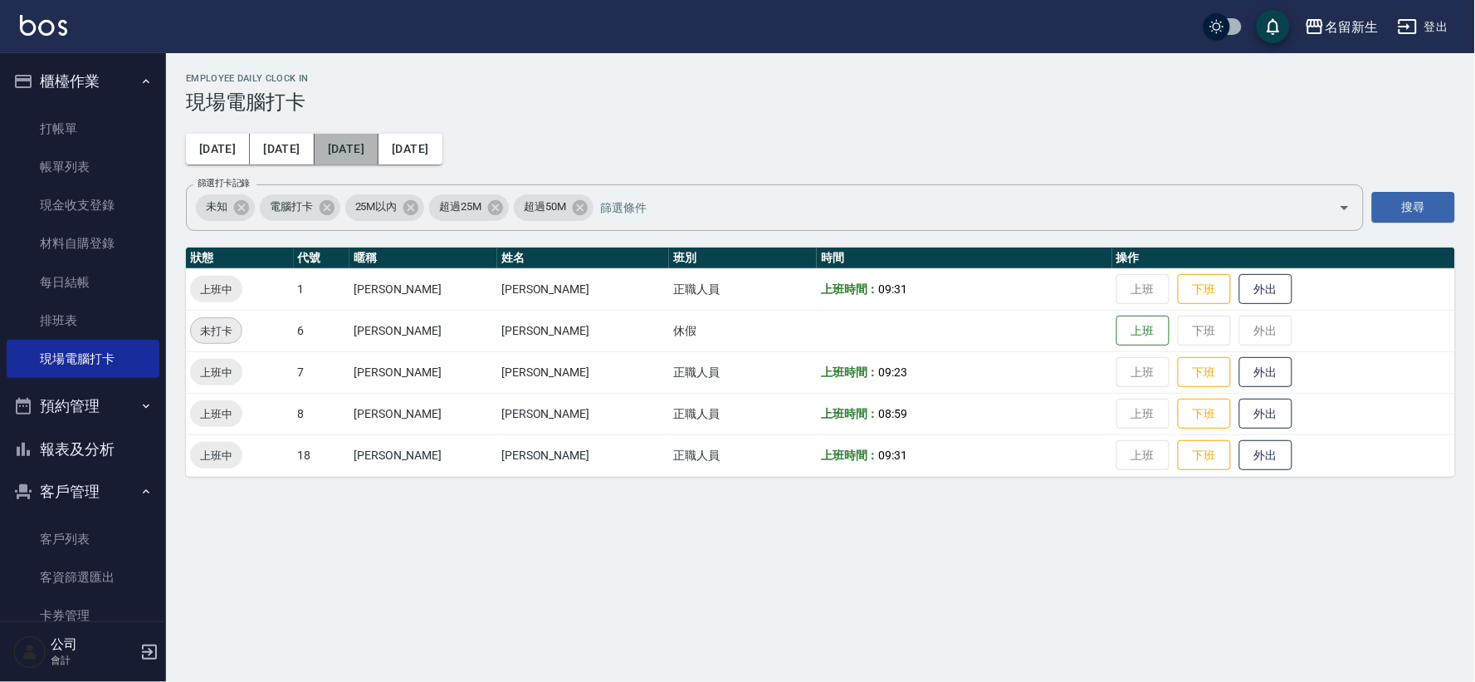
click at [335, 159] on button "[DATE]" at bounding box center [347, 149] width 64 height 31
click at [442, 160] on div "Employee Daily Clock In 現場電腦打卡 [DATE] [DATE] [DATE] [DATE] 篩選打卡記錄 未知 電腦打卡 25M以內…" at bounding box center [820, 274] width 1309 height 443
click at [438, 155] on div "Employee Daily Clock In 現場電腦打卡 [DATE] [DATE] [DATE] [DATE] 篩選打卡記錄 未知 電腦打卡 25M以內…" at bounding box center [820, 274] width 1309 height 443
click at [434, 154] on div "Employee Daily Clock In 現場電腦打卡 [DATE] [DATE] [DATE] [DATE] 篩選打卡記錄 未知 電腦打卡 25M以內…" at bounding box center [820, 274] width 1309 height 443
click at [418, 151] on button "[DATE]" at bounding box center [410, 149] width 63 height 31
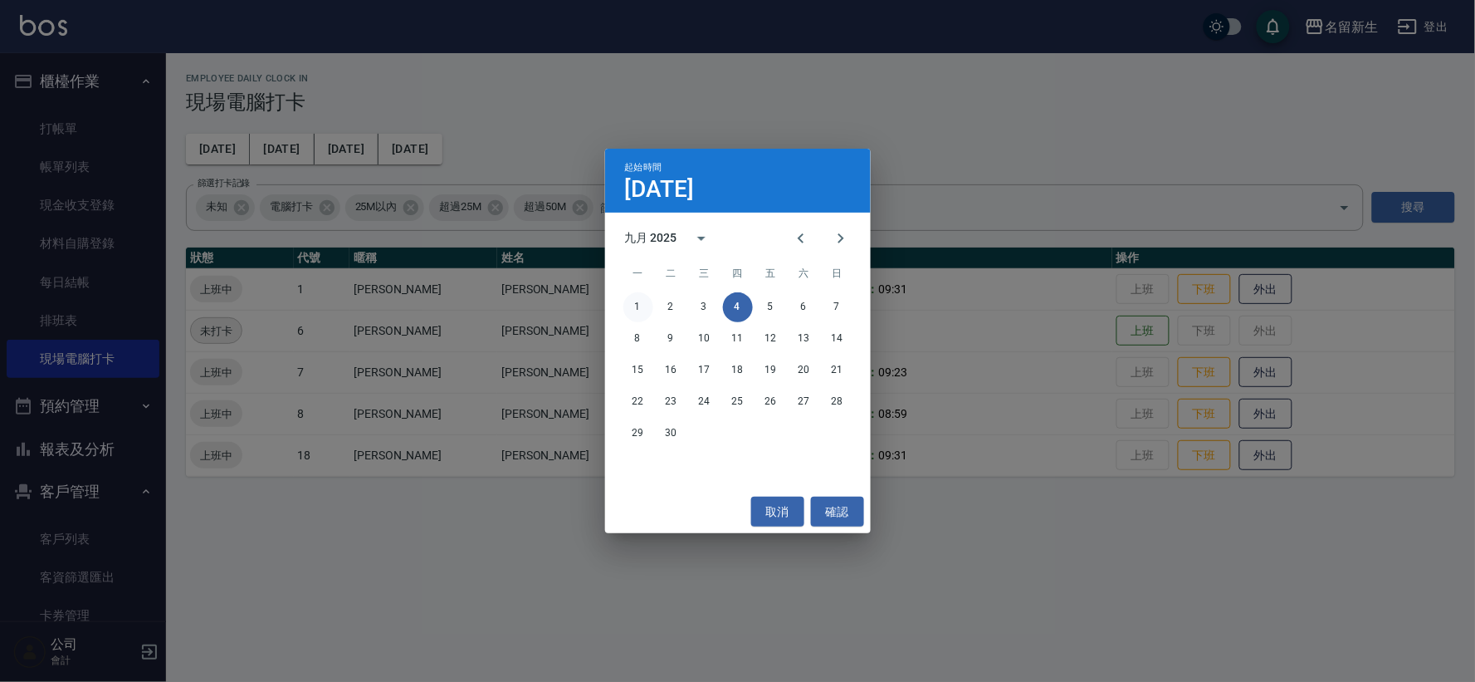
click at [637, 303] on button "1" at bounding box center [639, 307] width 30 height 30
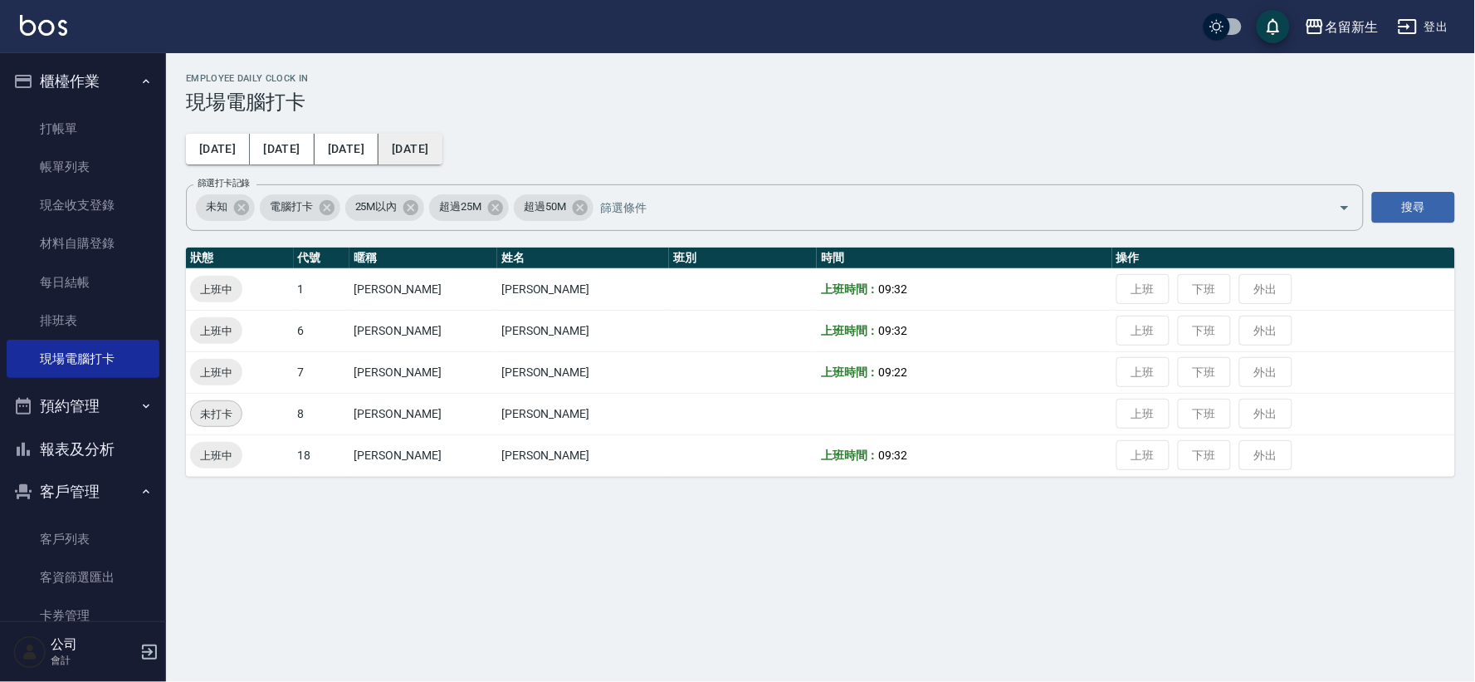
click at [408, 154] on button "[DATE]" at bounding box center [410, 149] width 63 height 31
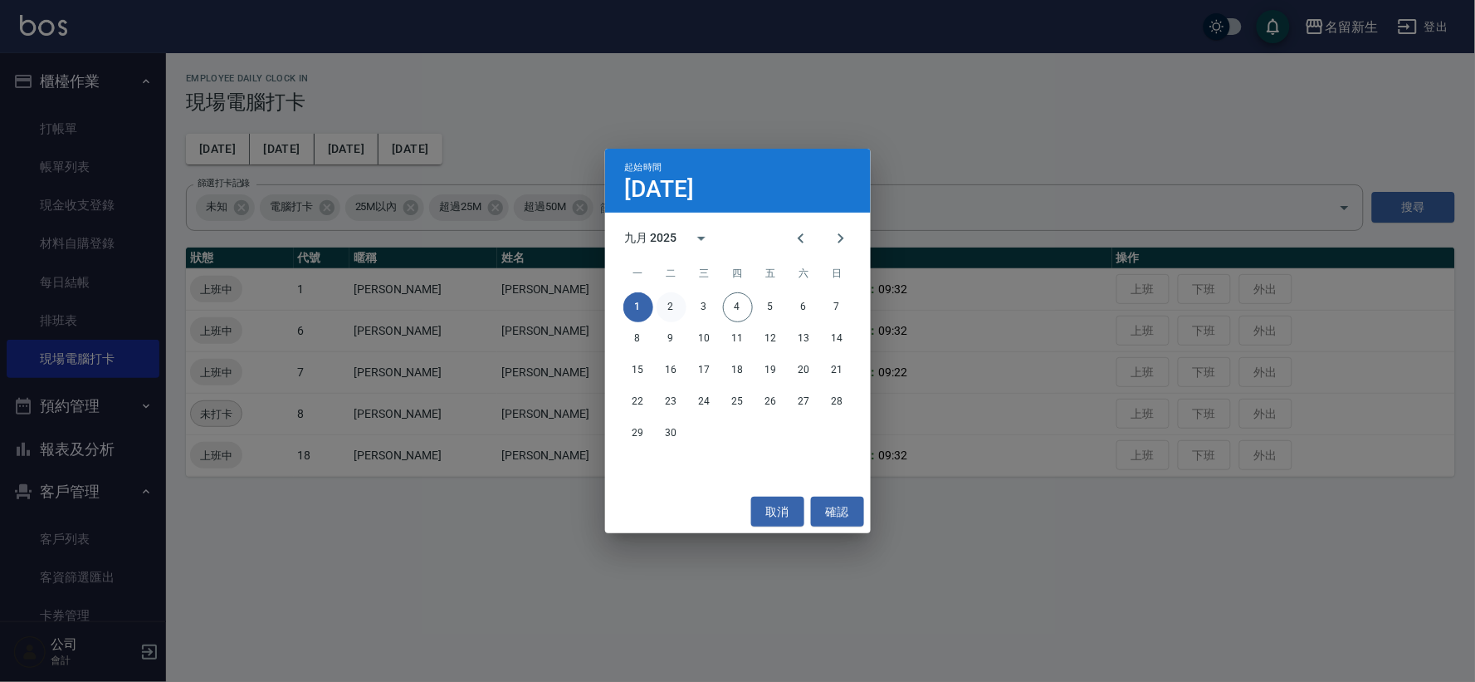
click at [673, 299] on button "2" at bounding box center [672, 307] width 30 height 30
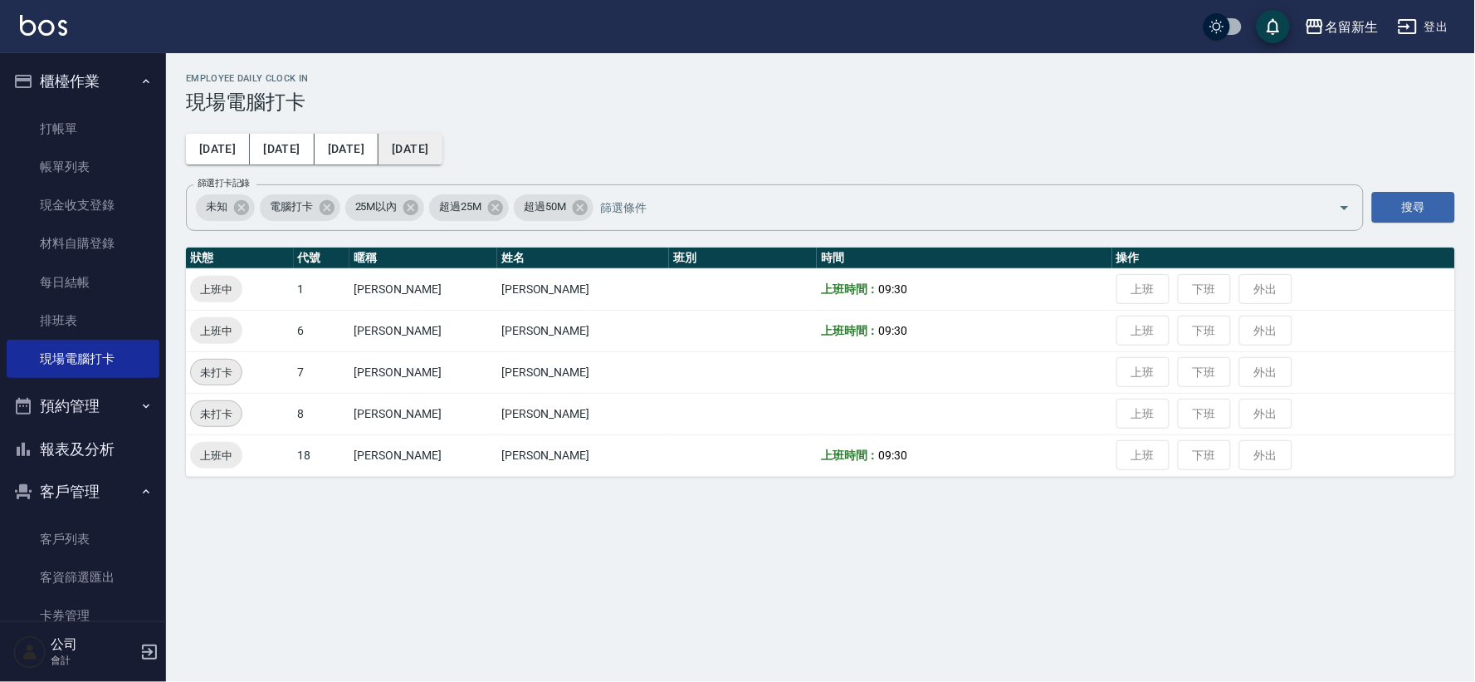
click at [401, 155] on button "[DATE]" at bounding box center [410, 149] width 63 height 31
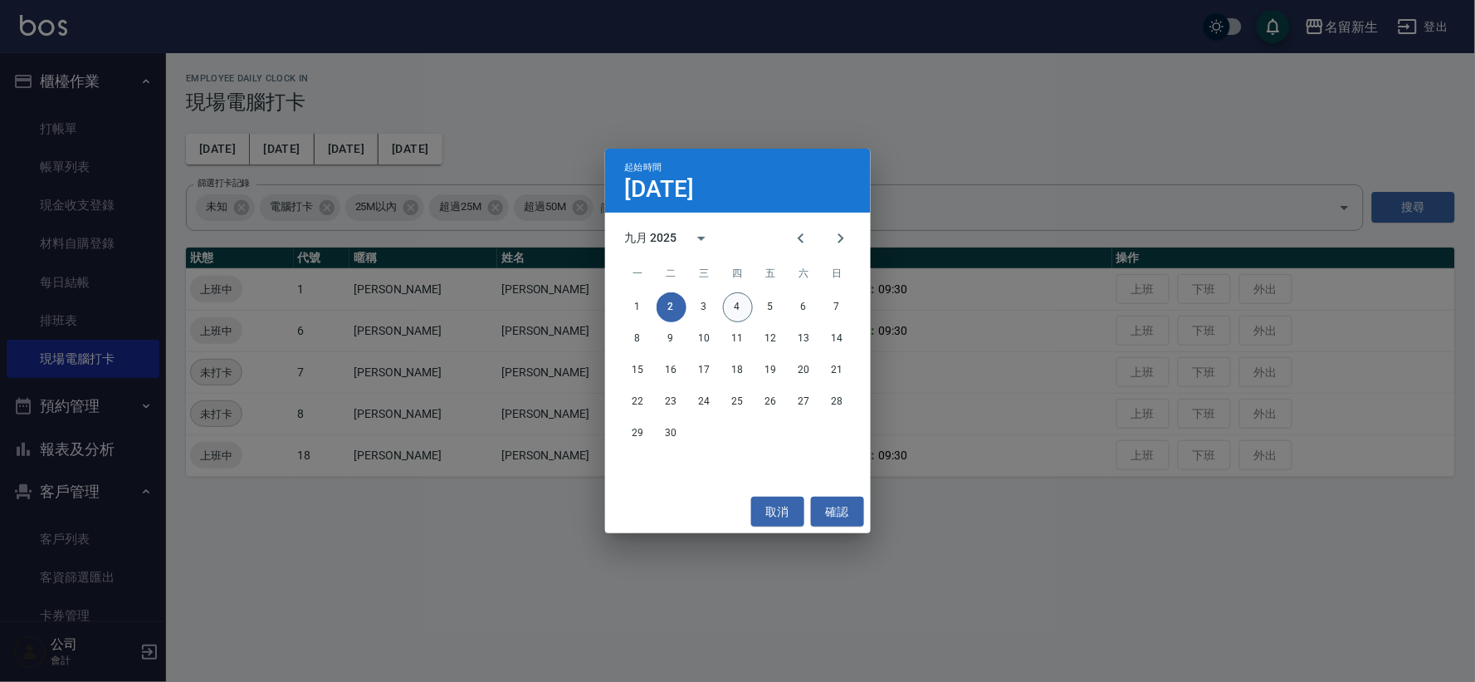
click at [729, 308] on button "4" at bounding box center [738, 307] width 30 height 30
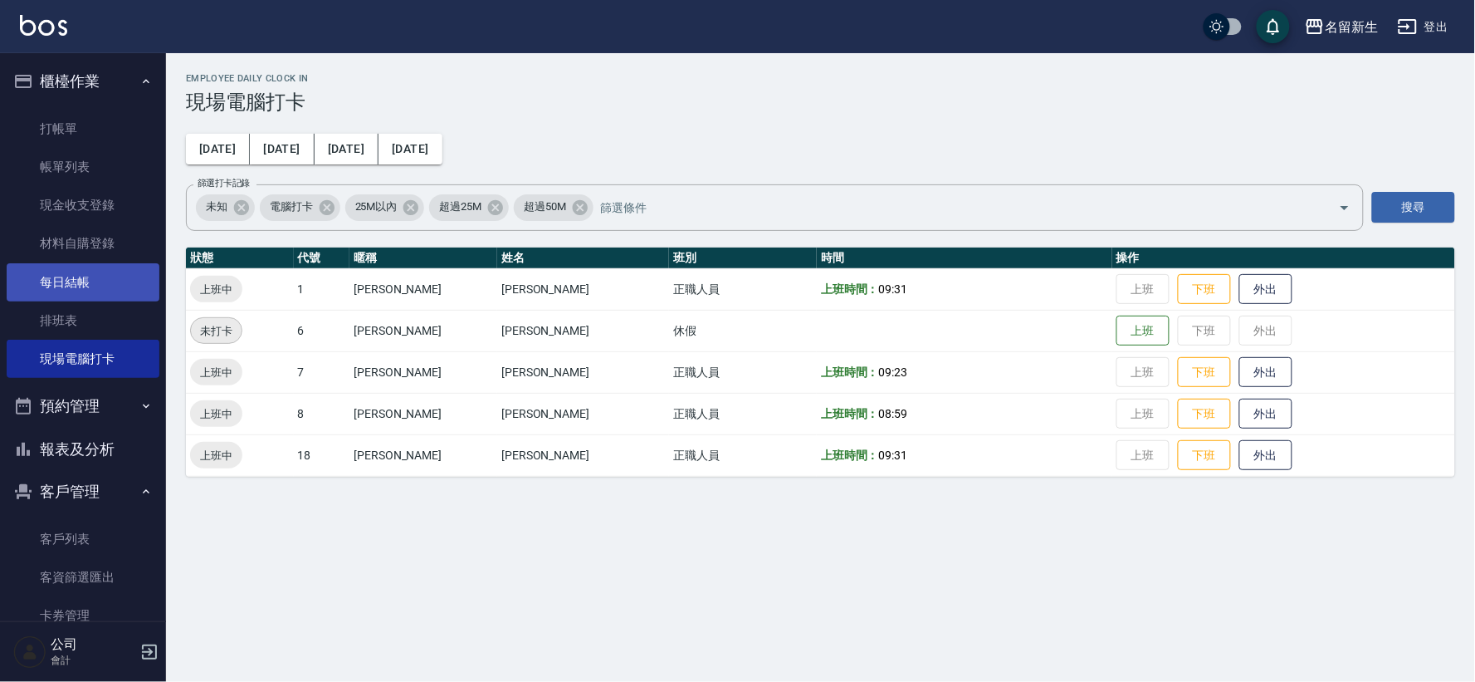
click at [110, 276] on link "每日結帳" at bounding box center [83, 282] width 153 height 38
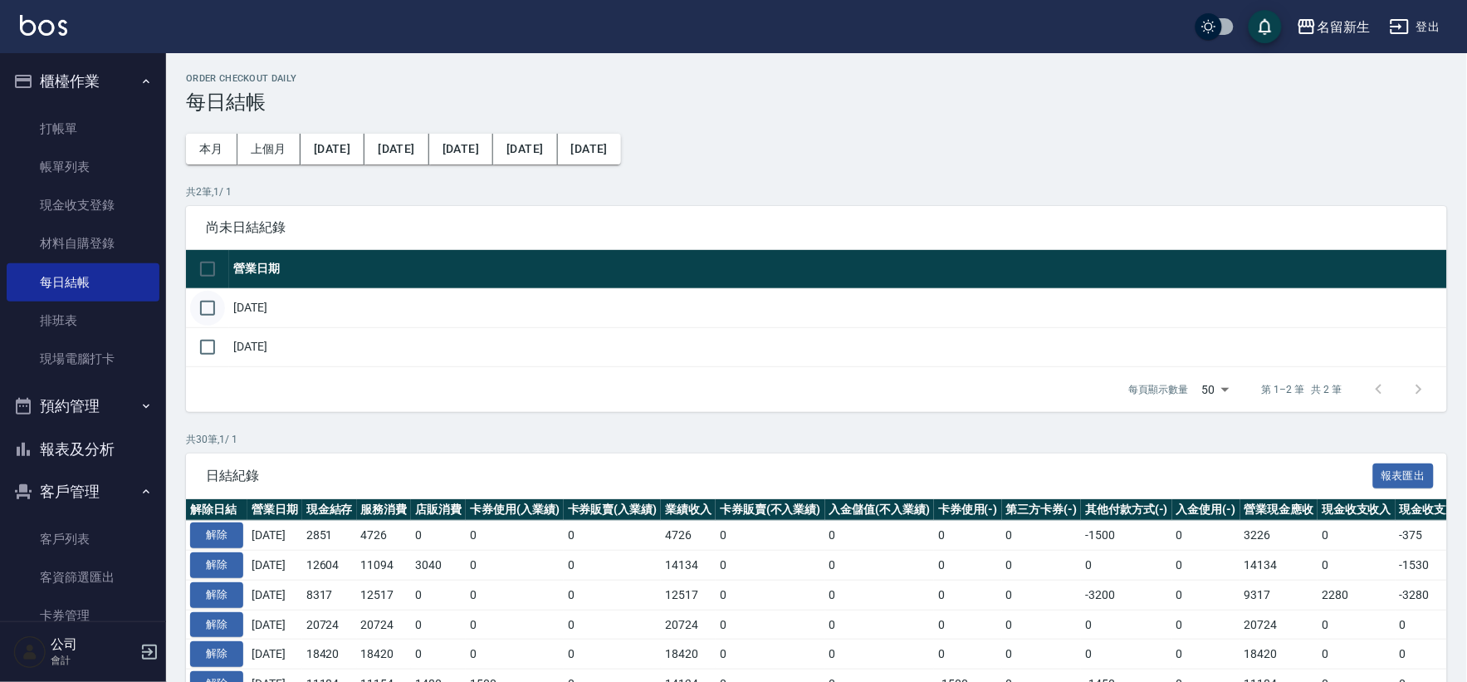
click at [220, 311] on input "checkbox" at bounding box center [207, 308] width 35 height 35
checkbox input "true"
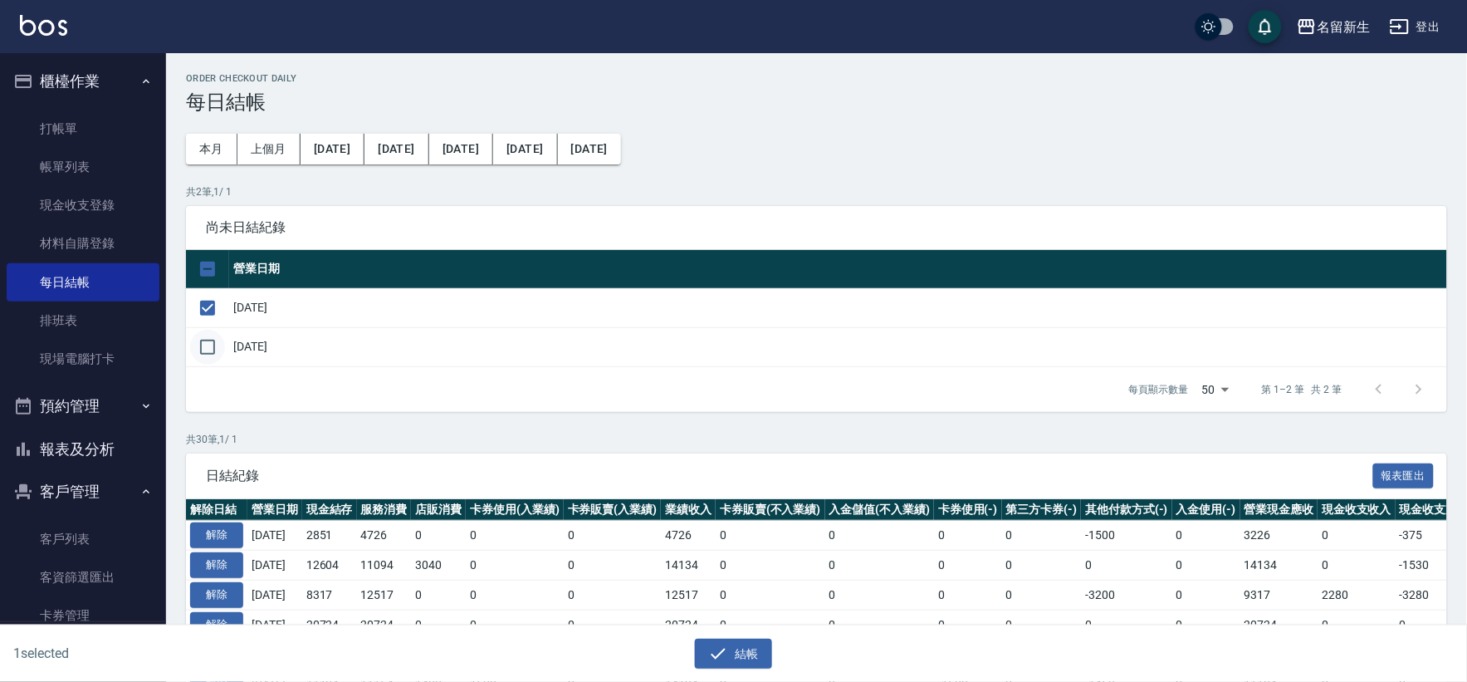
click at [222, 350] on input "checkbox" at bounding box center [207, 347] width 35 height 35
checkbox input "true"
click at [794, 633] on div "結帳" at bounding box center [727, 647] width 727 height 44
click at [753, 643] on button "結帳" at bounding box center [733, 653] width 77 height 31
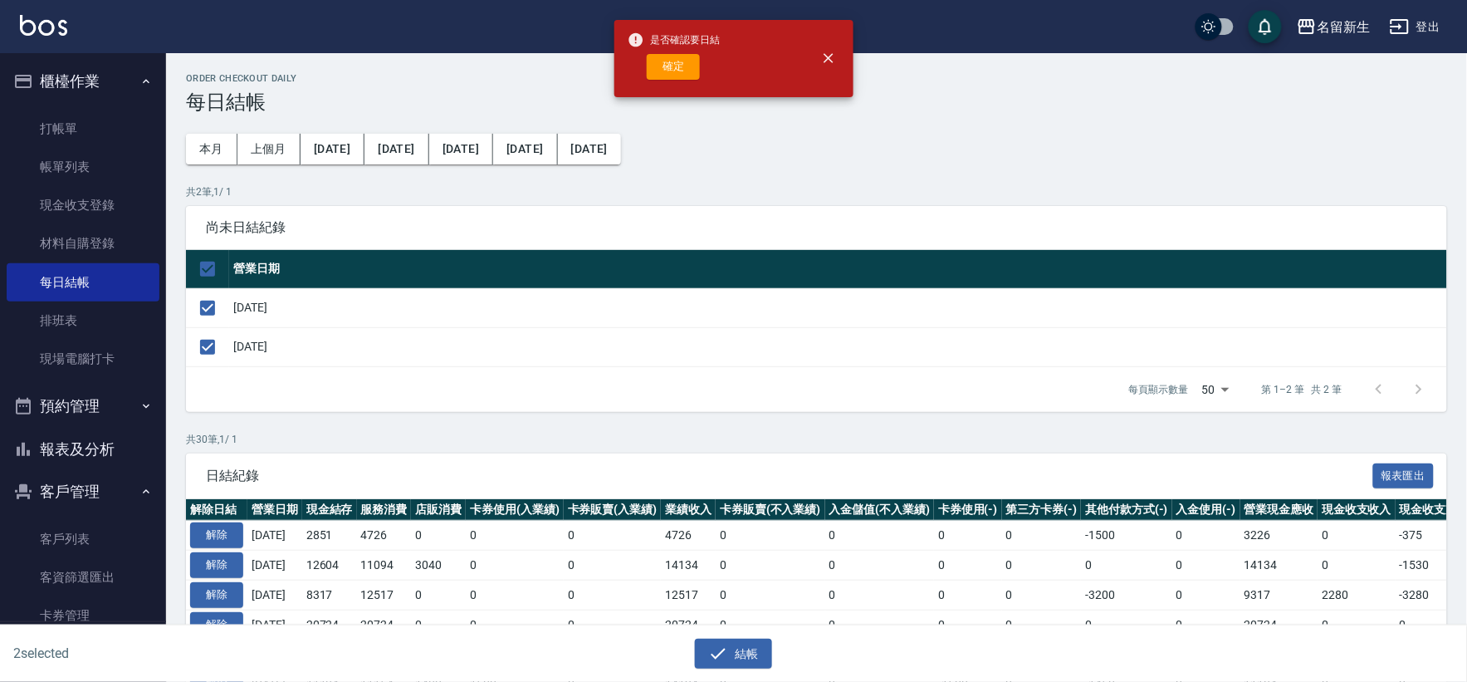
click at [656, 50] on div "是否確認要日結 確定" at bounding box center [674, 58] width 93 height 67
click at [660, 61] on button "確定" at bounding box center [673, 67] width 53 height 26
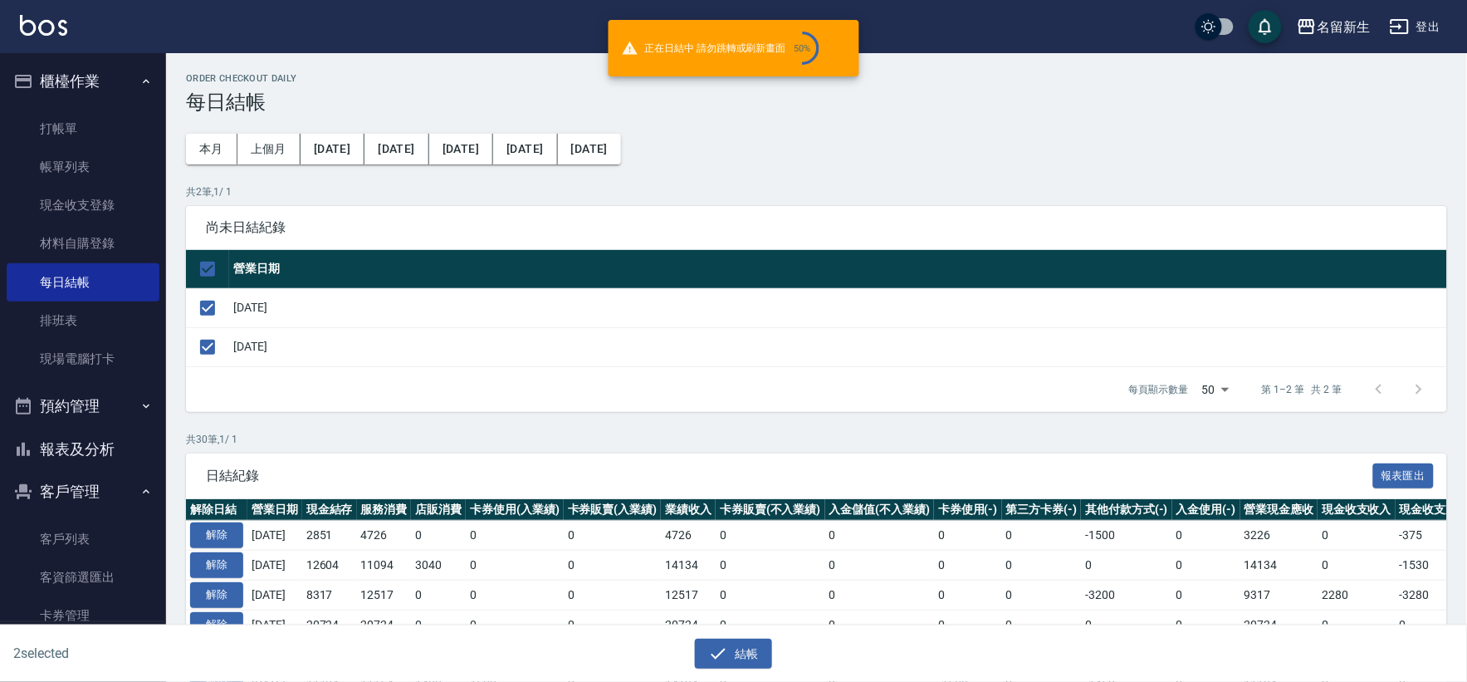
checkbox input "false"
